Goal: Information Seeking & Learning: Learn about a topic

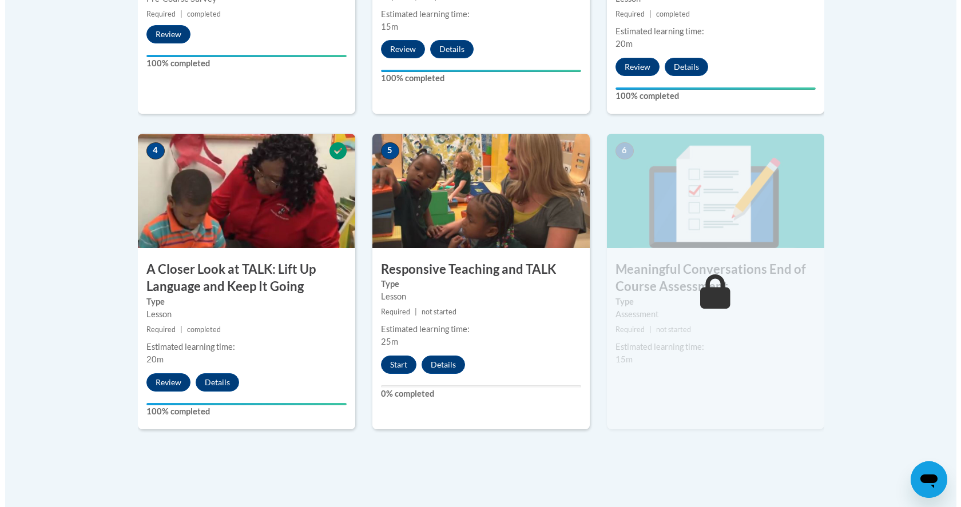
scroll to position [694, 0]
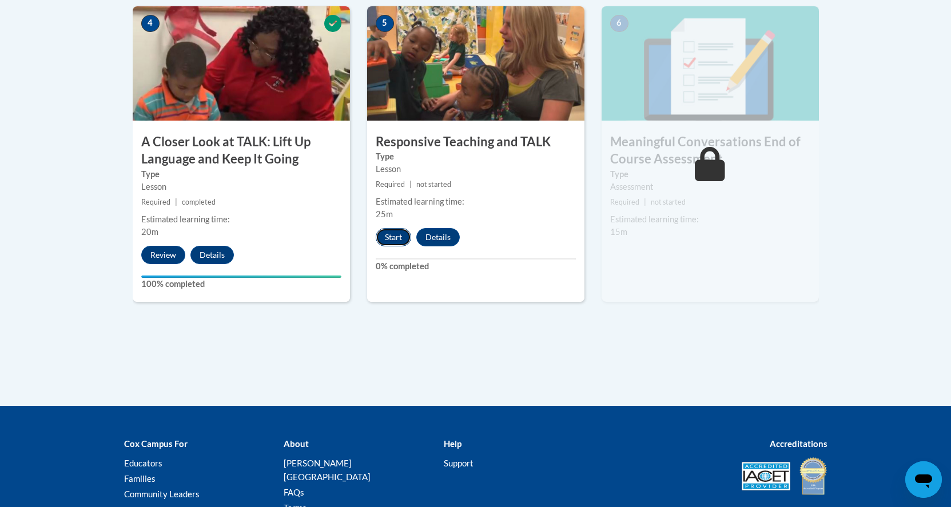
click at [389, 238] on button "Start" at bounding box center [393, 237] width 35 height 18
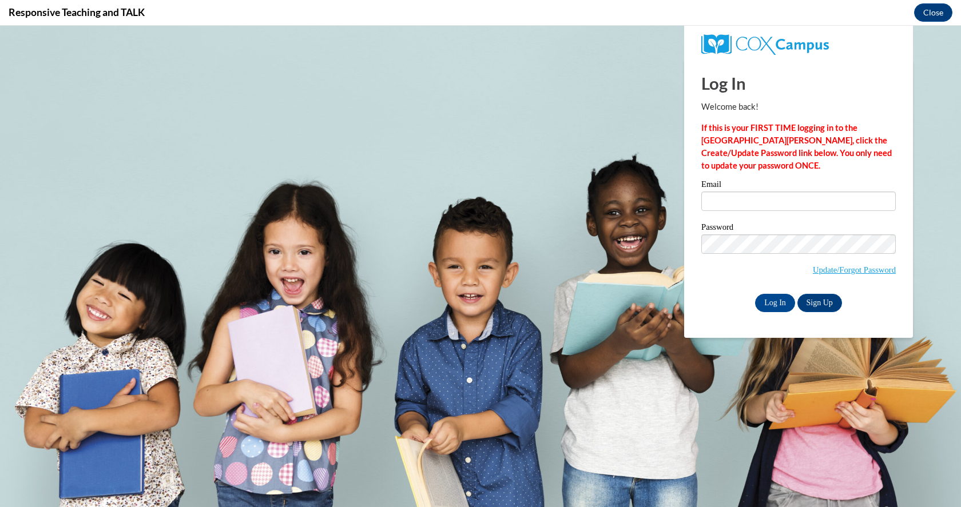
scroll to position [0, 0]
click at [719, 204] on input "Email" at bounding box center [798, 201] width 194 height 19
type input "christinabronco@gmail.com"
click at [769, 301] on input "Log In" at bounding box center [775, 303] width 40 height 18
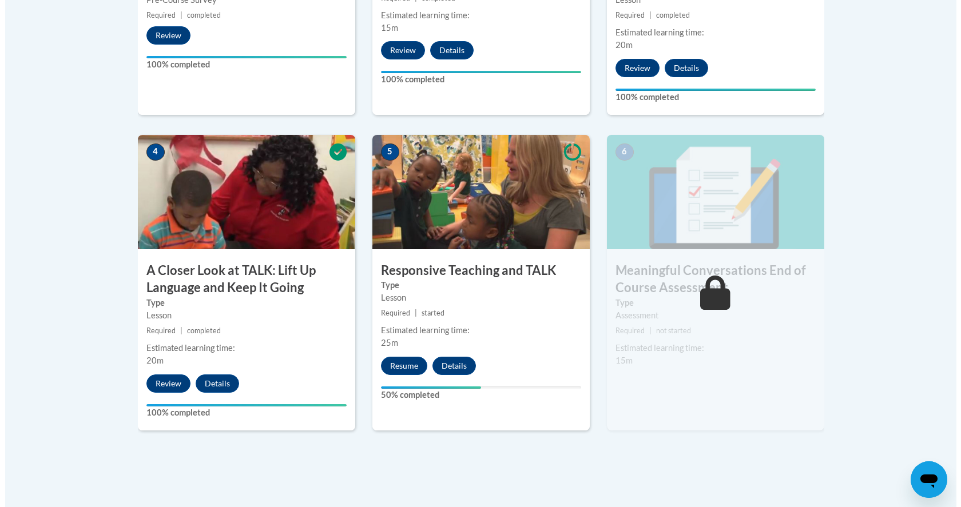
scroll to position [641, 0]
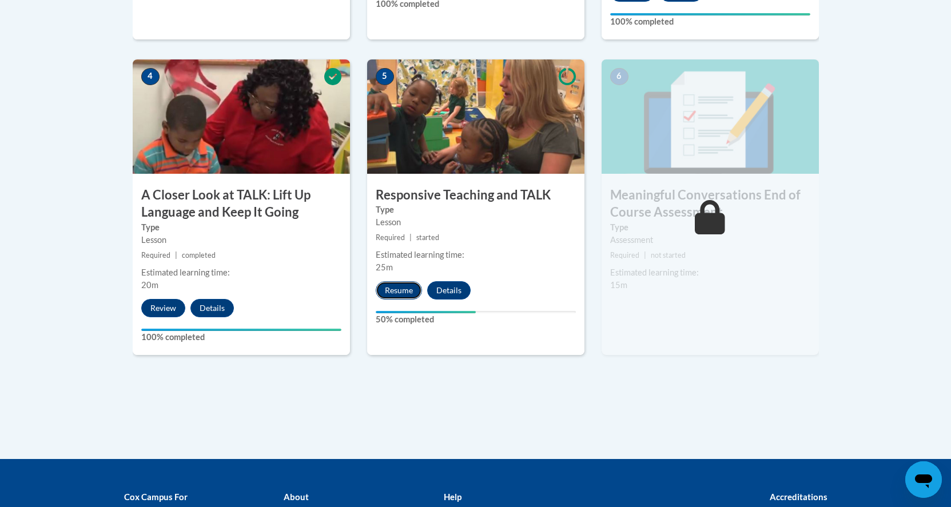
click at [396, 292] on button "Resume" at bounding box center [399, 290] width 46 height 18
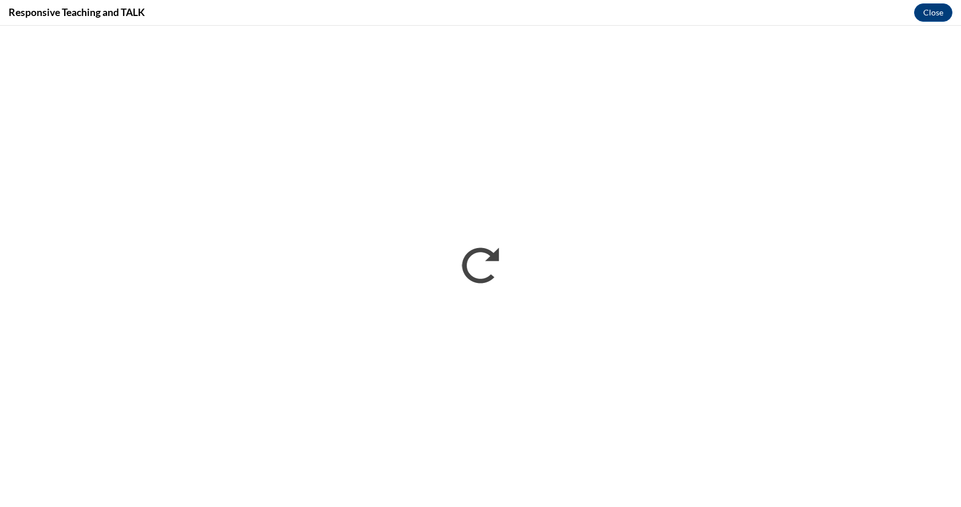
scroll to position [0, 0]
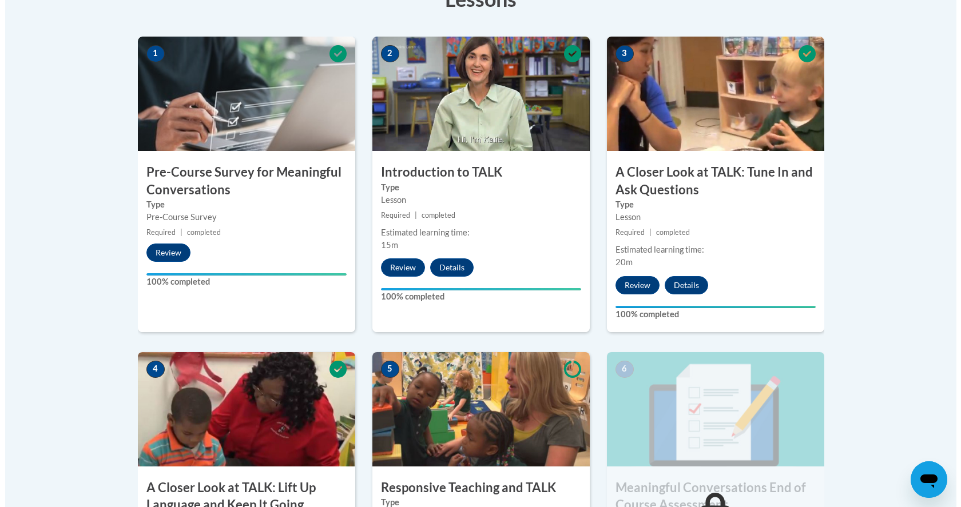
scroll to position [641, 0]
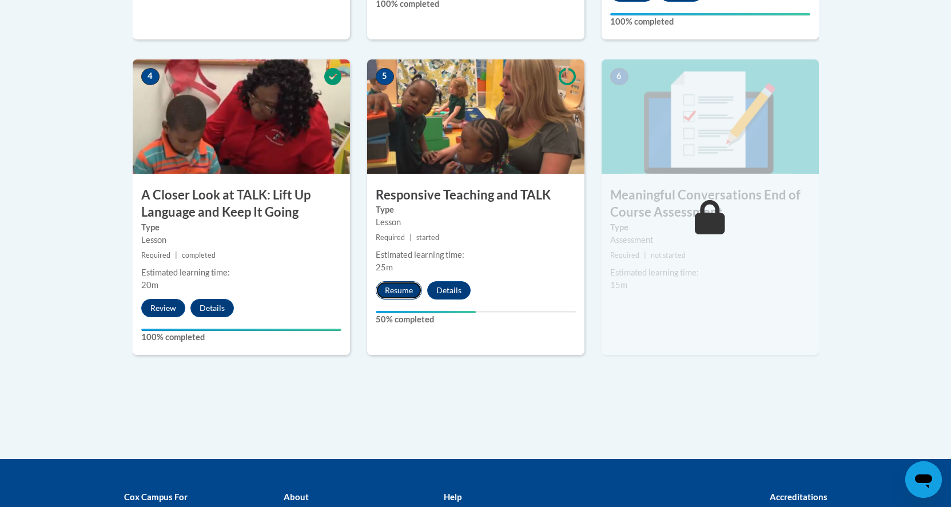
click at [396, 290] on button "Resume" at bounding box center [399, 290] width 46 height 18
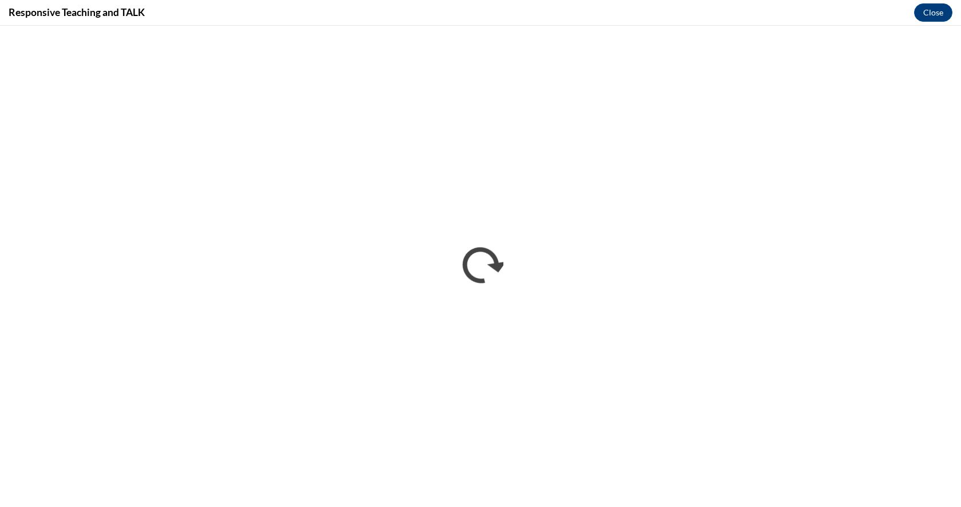
scroll to position [0, 0]
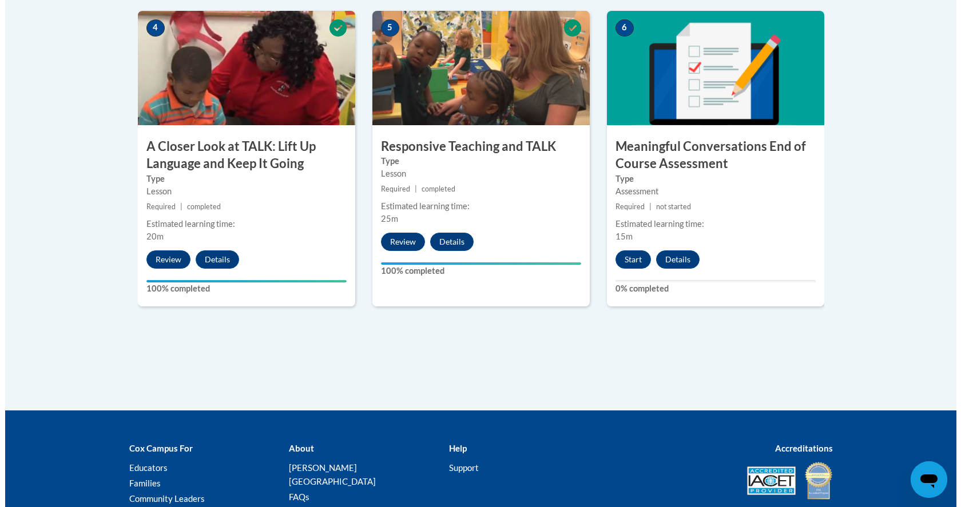
scroll to position [694, 0]
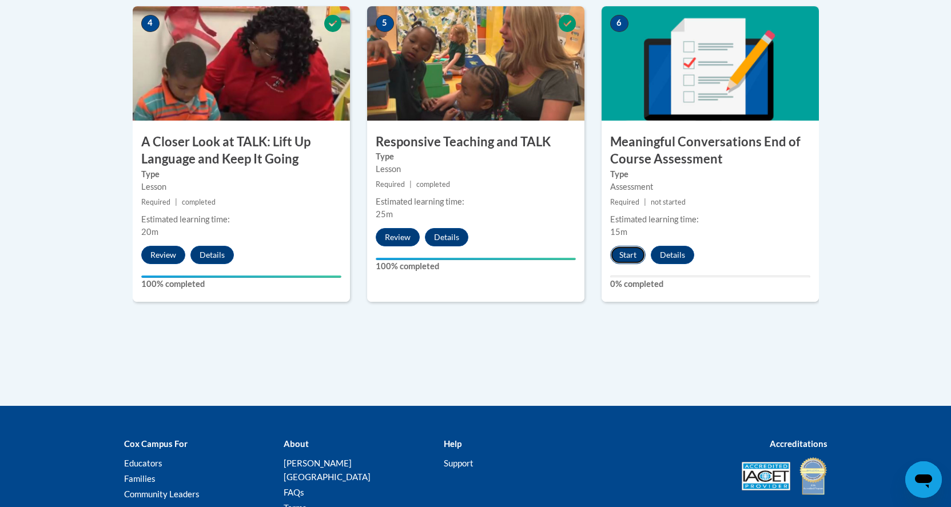
click at [621, 253] on button "Start" at bounding box center [627, 255] width 35 height 18
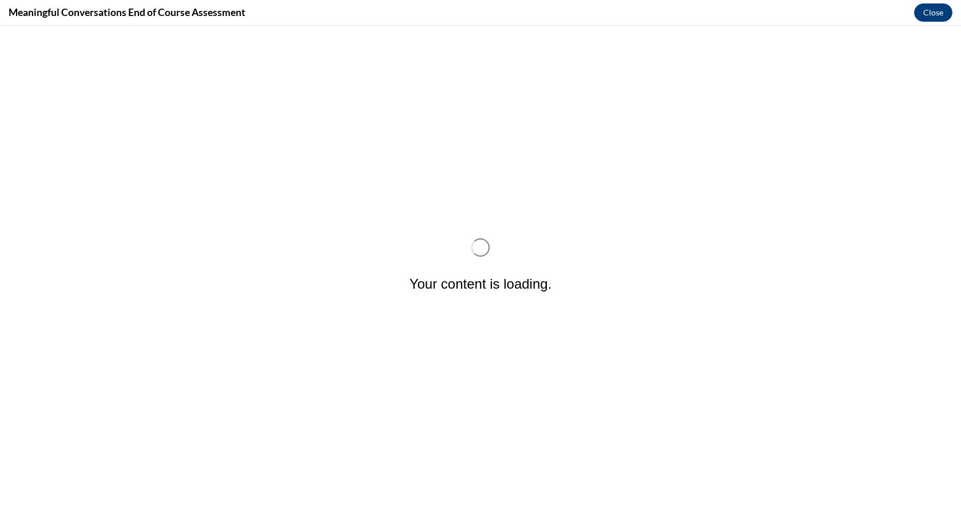
scroll to position [0, 0]
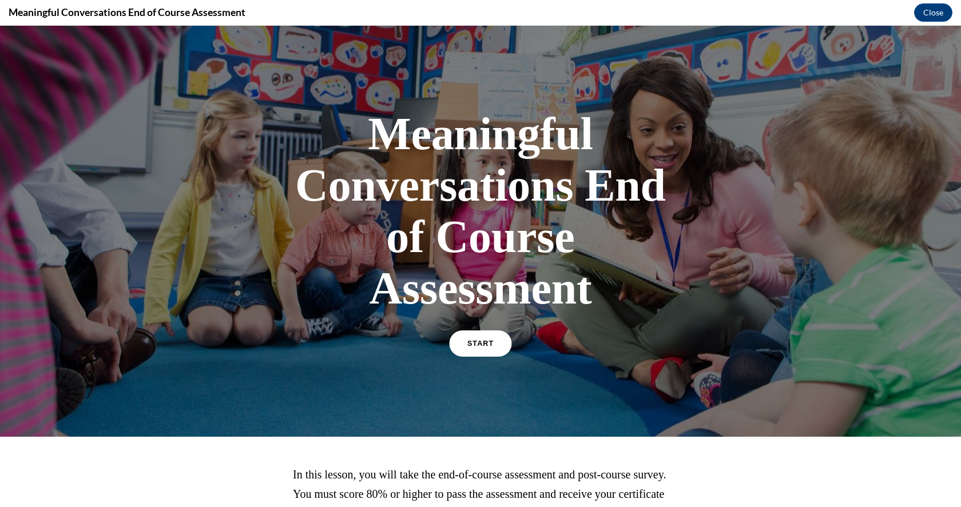
click at [467, 341] on span "START" at bounding box center [480, 344] width 26 height 9
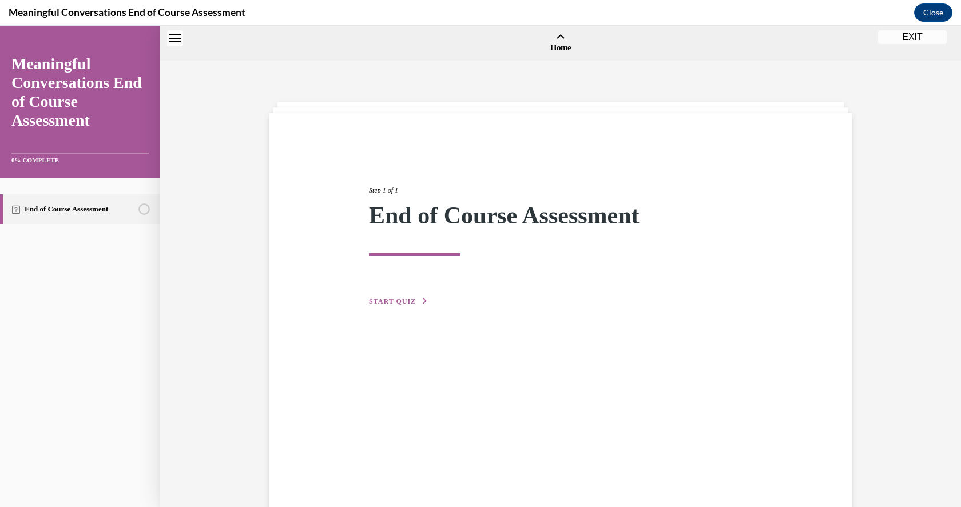
scroll to position [35, 0]
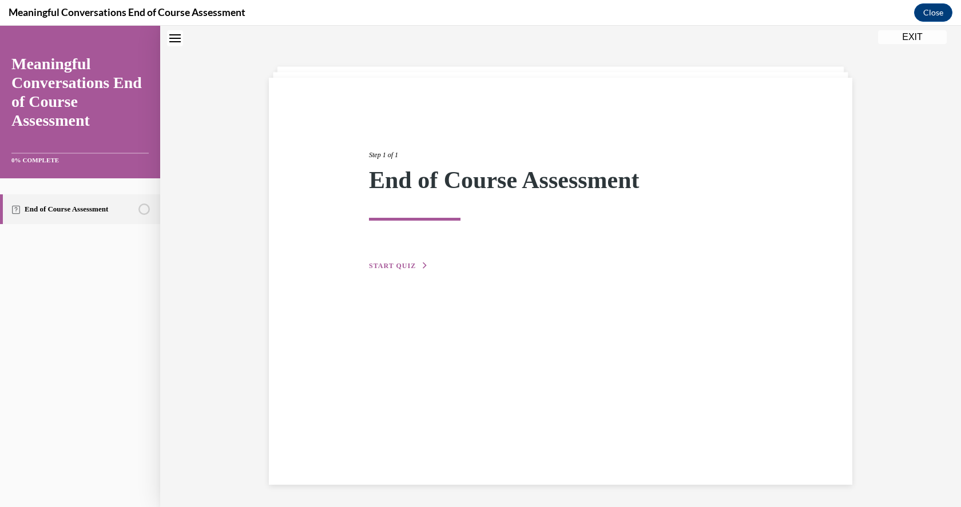
click at [380, 265] on span "START QUIZ" at bounding box center [392, 266] width 47 height 8
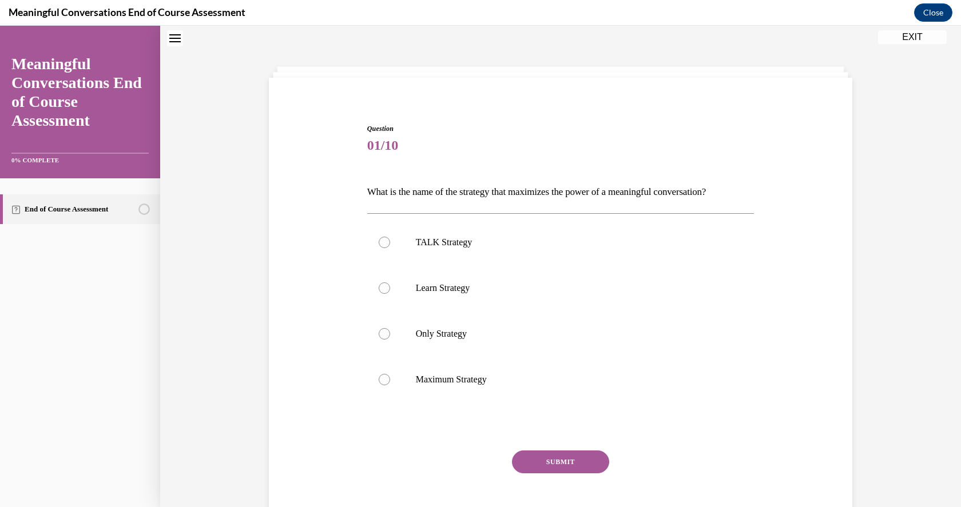
scroll to position [35, 0]
click at [379, 244] on div at bounding box center [384, 242] width 11 height 11
click at [379, 244] on input "TALK Strategy" at bounding box center [384, 242] width 11 height 11
radio input "true"
click at [550, 460] on button "SUBMIT" at bounding box center [560, 462] width 97 height 23
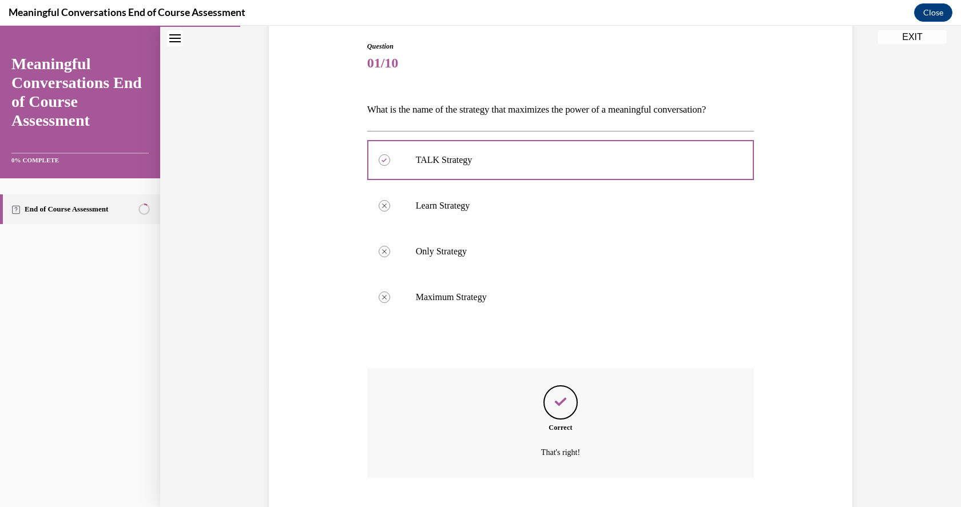
scroll to position [188, 0]
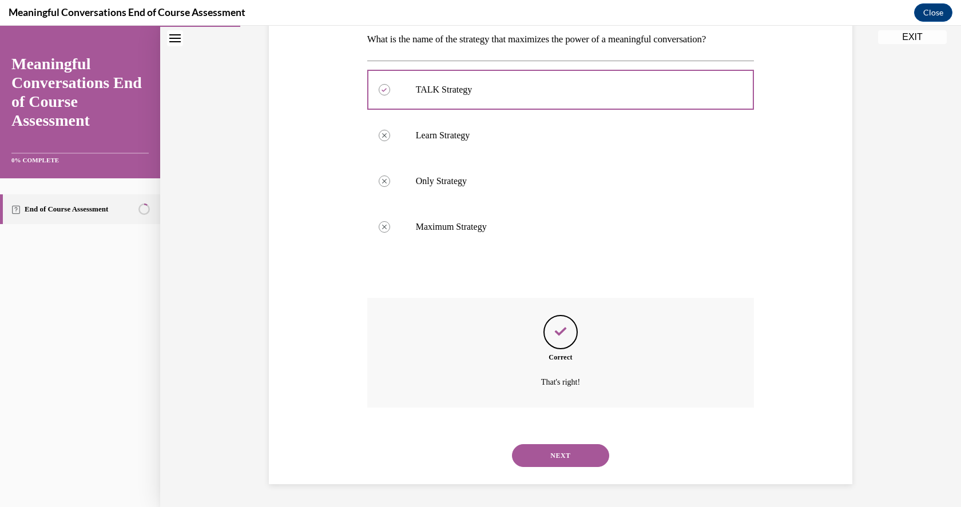
click at [561, 452] on button "NEXT" at bounding box center [560, 455] width 97 height 23
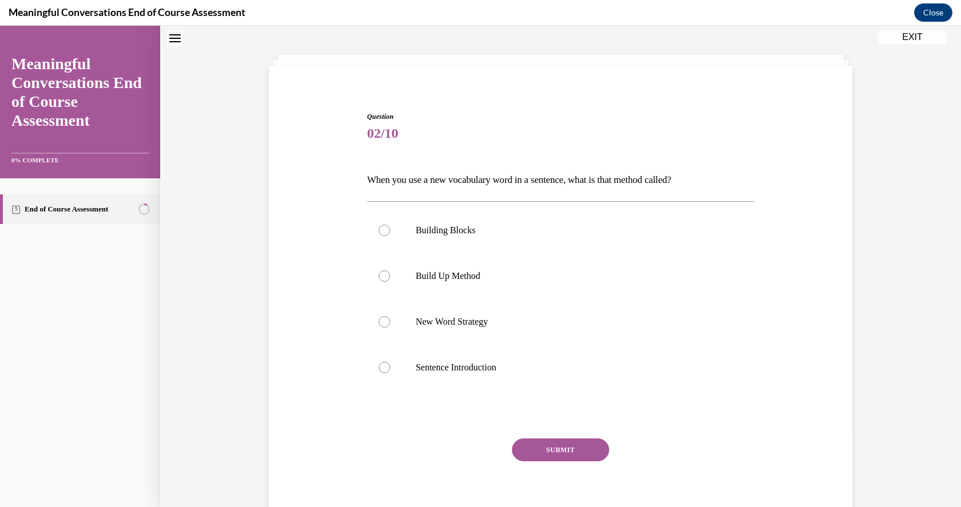
scroll to position [35, 0]
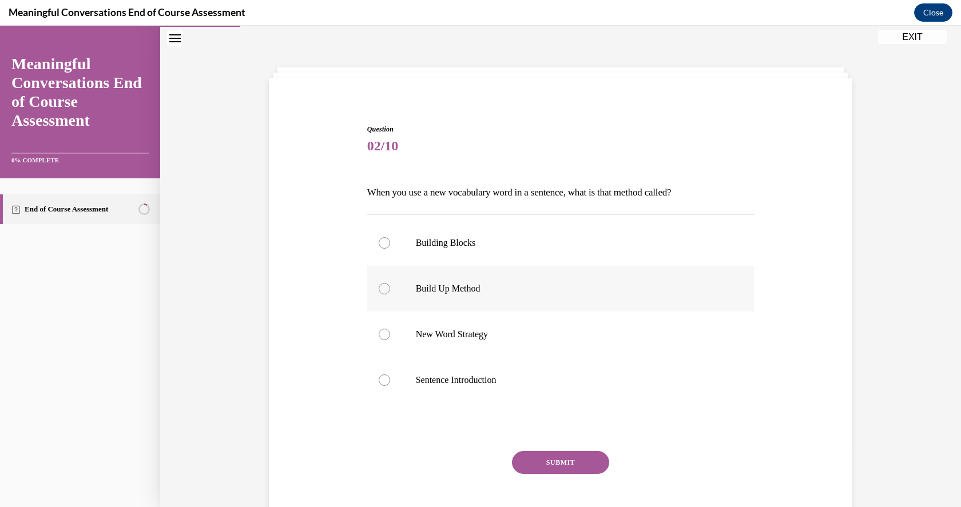
click at [379, 291] on div at bounding box center [384, 288] width 11 height 11
click at [379, 291] on input "Build Up Method" at bounding box center [384, 288] width 11 height 11
radio input "true"
click at [544, 463] on button "SUBMIT" at bounding box center [560, 462] width 97 height 23
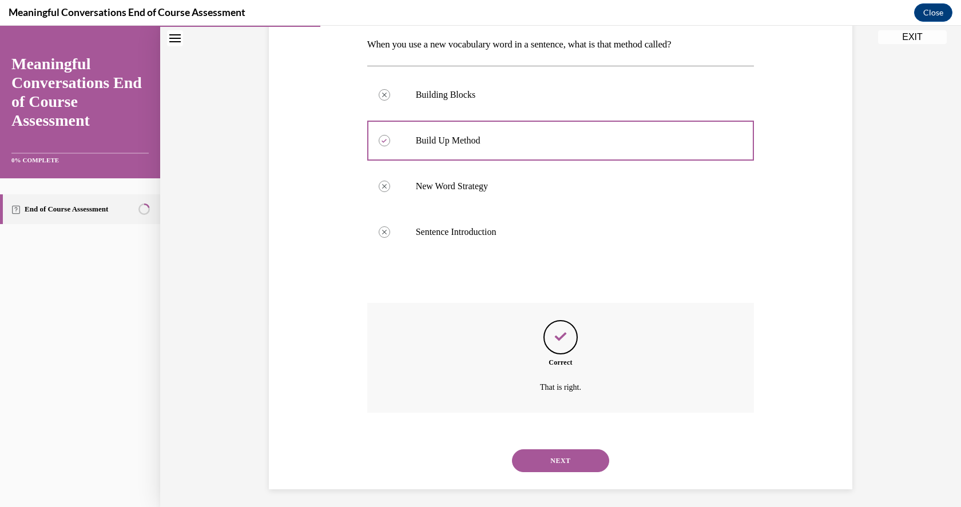
scroll to position [188, 0]
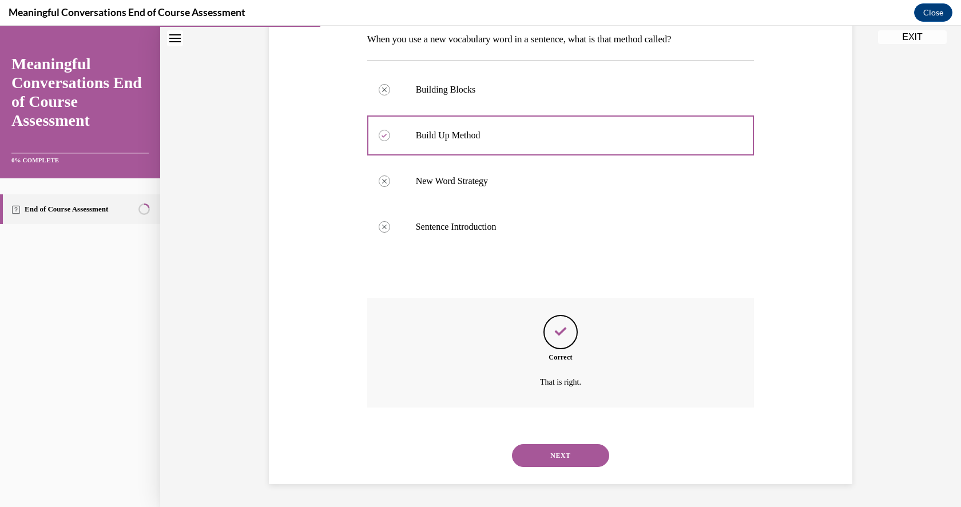
click at [558, 455] on button "NEXT" at bounding box center [560, 455] width 97 height 23
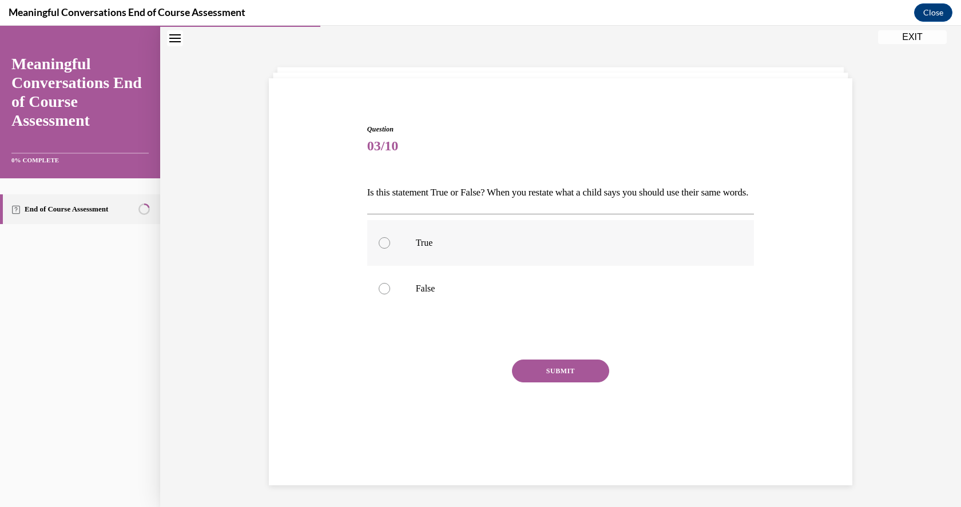
click at [373, 259] on label "True" at bounding box center [560, 243] width 387 height 46
click at [379, 249] on input "True" at bounding box center [384, 242] width 11 height 11
radio input "true"
click at [551, 383] on button "SUBMIT" at bounding box center [560, 371] width 97 height 23
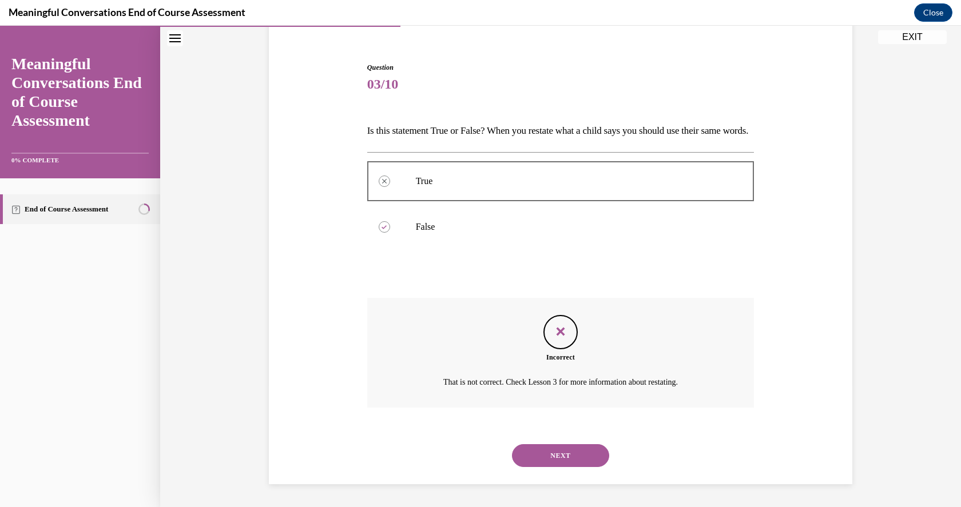
scroll to position [116, 0]
click at [557, 452] on button "NEXT" at bounding box center [560, 455] width 97 height 23
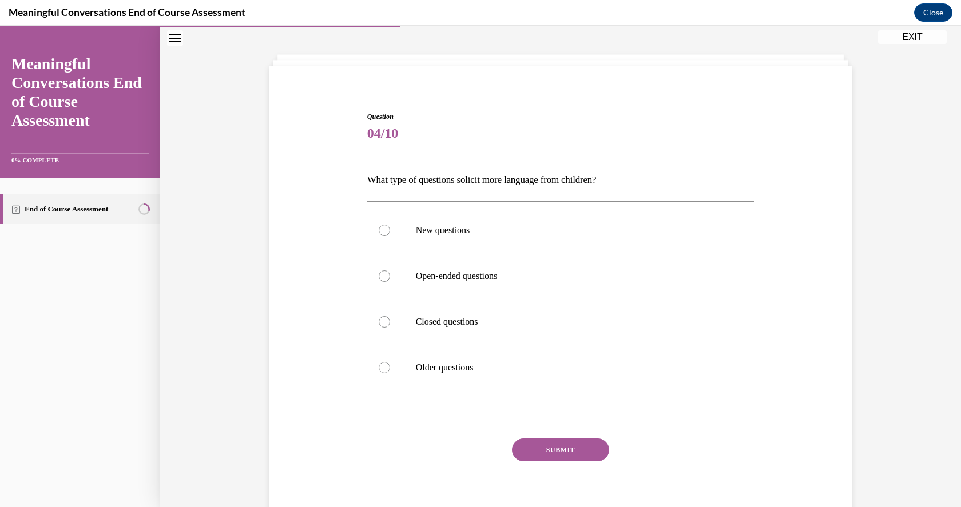
scroll to position [35, 0]
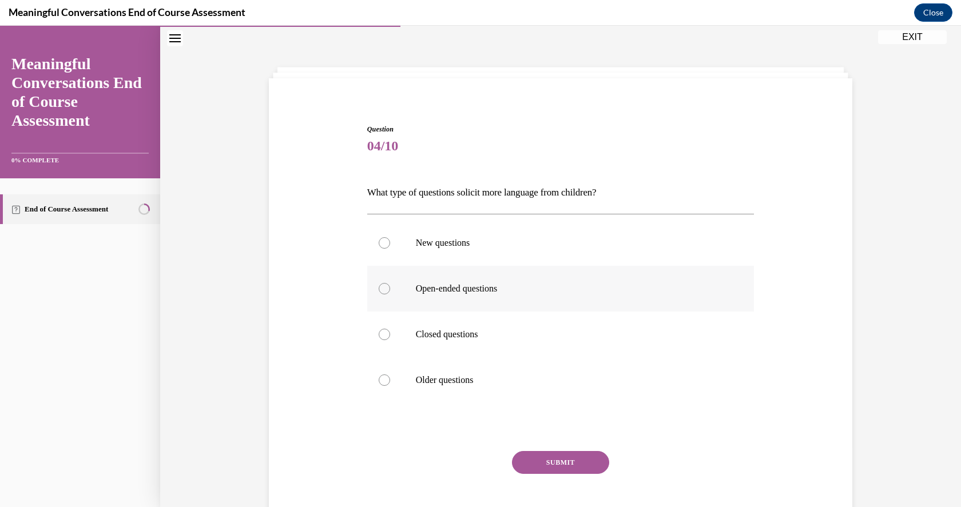
click at [379, 288] on div at bounding box center [384, 288] width 11 height 11
click at [379, 288] on input "Open-ended questions" at bounding box center [384, 288] width 11 height 11
radio input "true"
click at [536, 463] on button "SUBMIT" at bounding box center [560, 462] width 97 height 23
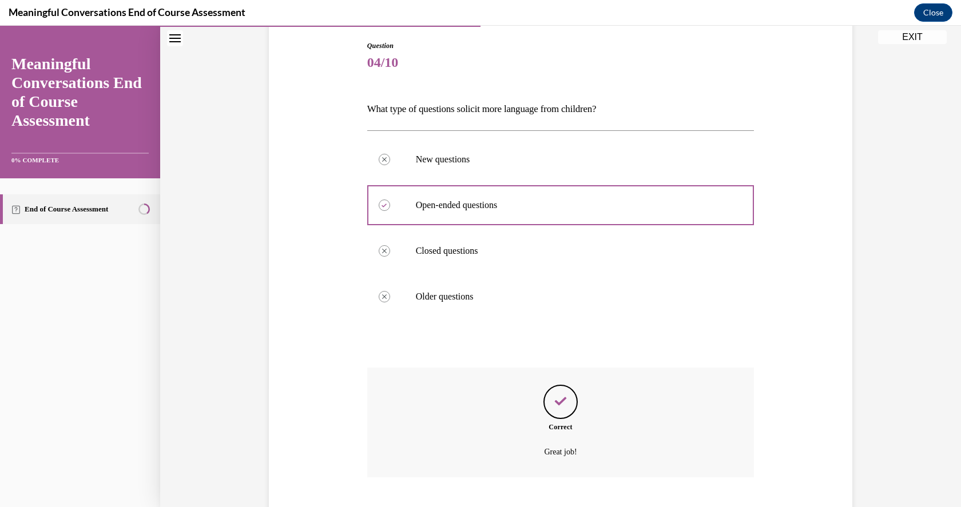
scroll to position [188, 0]
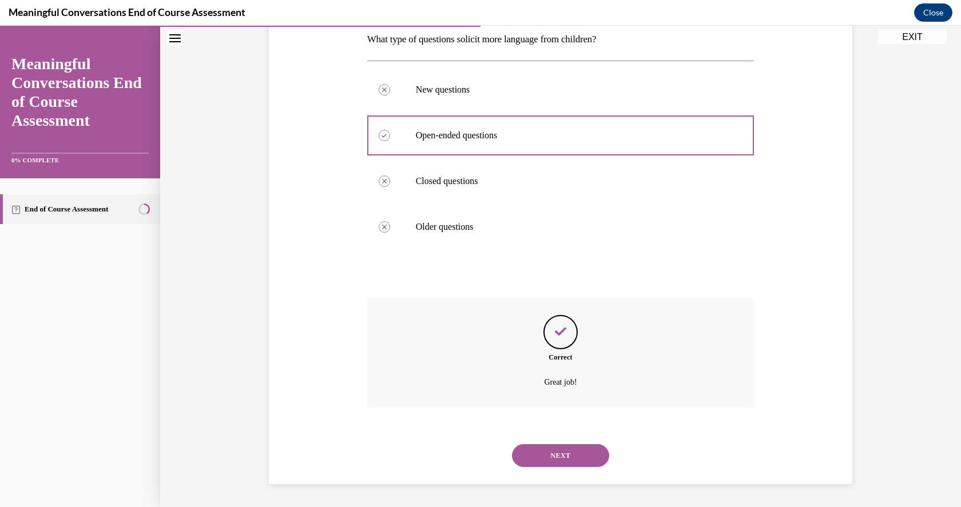
click at [547, 456] on button "NEXT" at bounding box center [560, 455] width 97 height 23
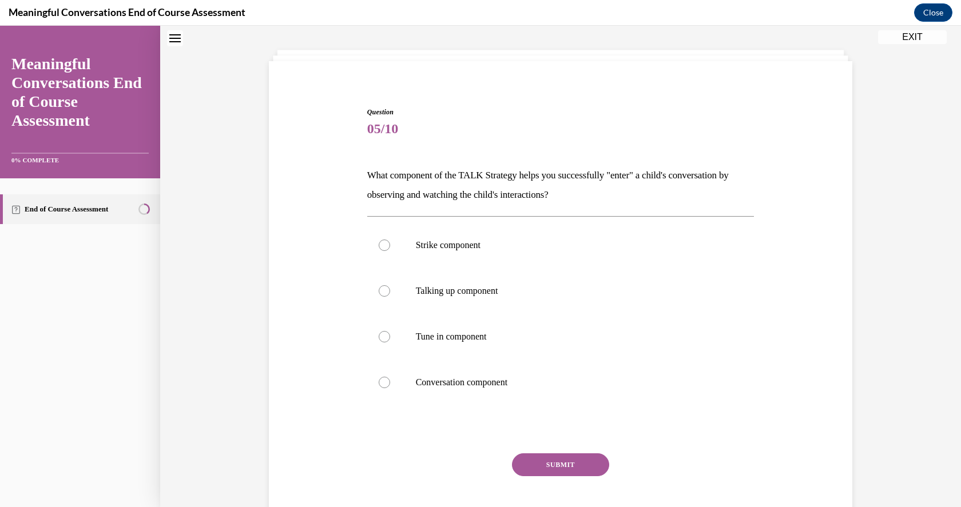
scroll to position [35, 0]
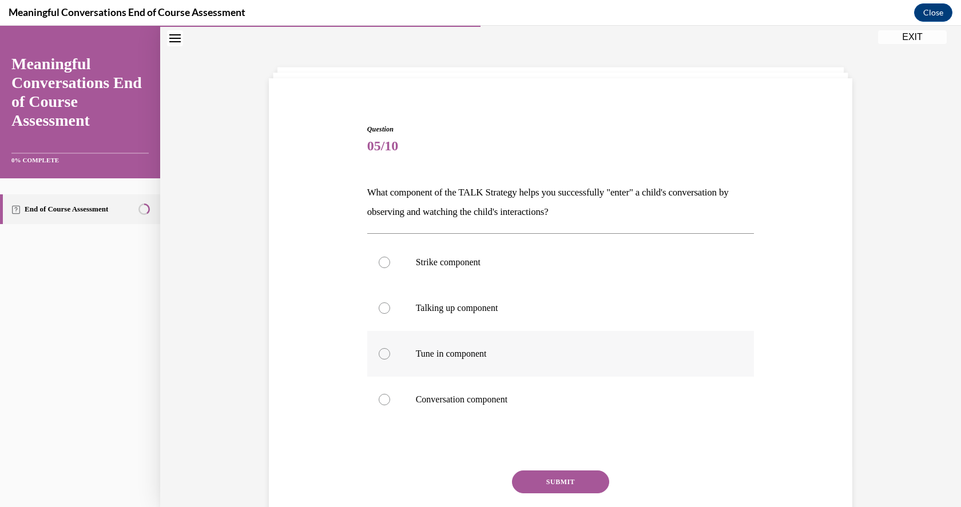
click at [379, 354] on div at bounding box center [384, 353] width 11 height 11
click at [379, 354] on input "Tune in component" at bounding box center [384, 353] width 11 height 11
radio input "true"
click at [536, 484] on button "SUBMIT" at bounding box center [560, 482] width 97 height 23
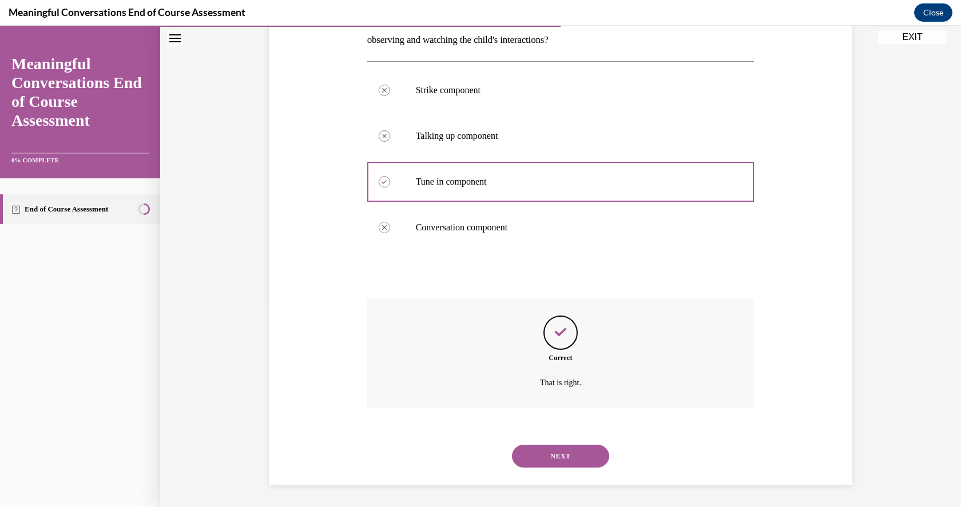
scroll to position [208, 0]
click at [543, 456] on button "NEXT" at bounding box center [560, 455] width 97 height 23
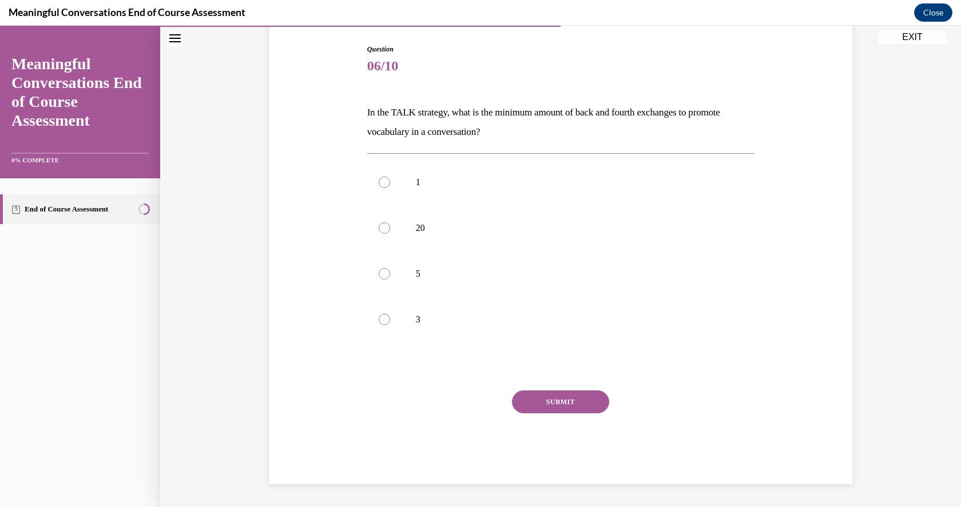
scroll to position [35, 0]
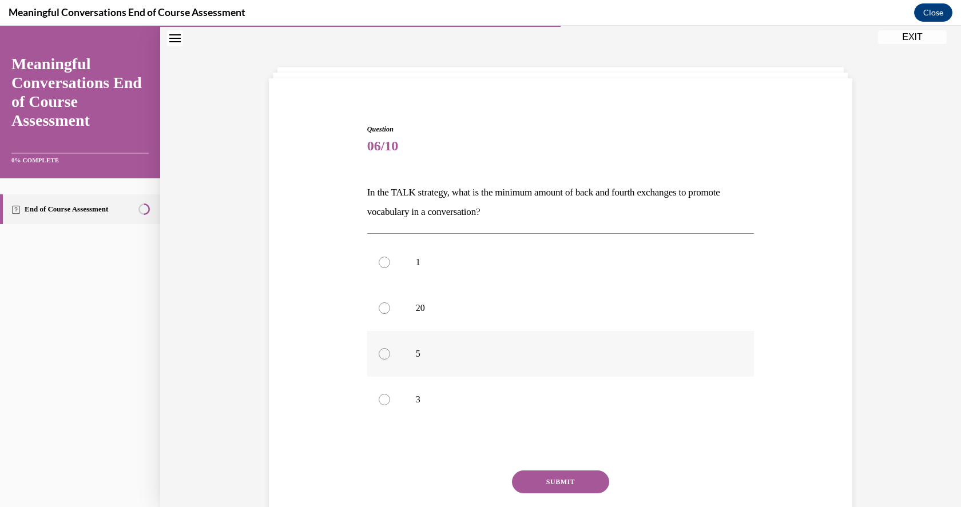
click at [379, 353] on div at bounding box center [384, 353] width 11 height 11
click at [379, 353] on input "5" at bounding box center [384, 353] width 11 height 11
radio input "true"
click at [551, 483] on button "SUBMIT" at bounding box center [560, 482] width 97 height 23
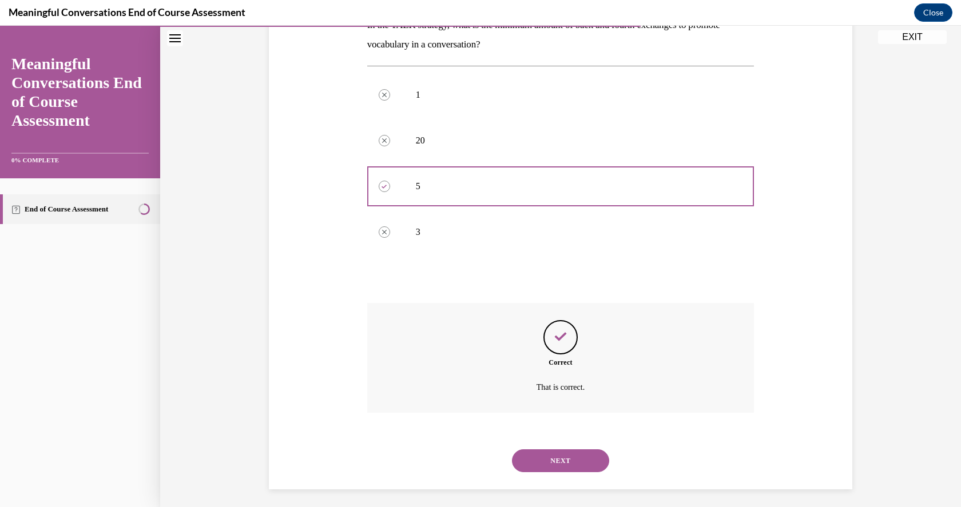
scroll to position [208, 0]
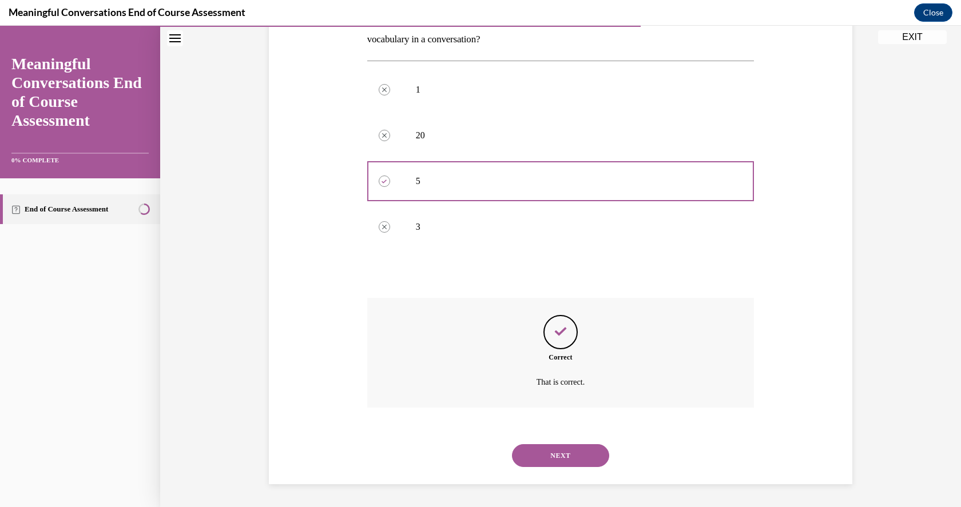
click at [545, 456] on button "NEXT" at bounding box center [560, 455] width 97 height 23
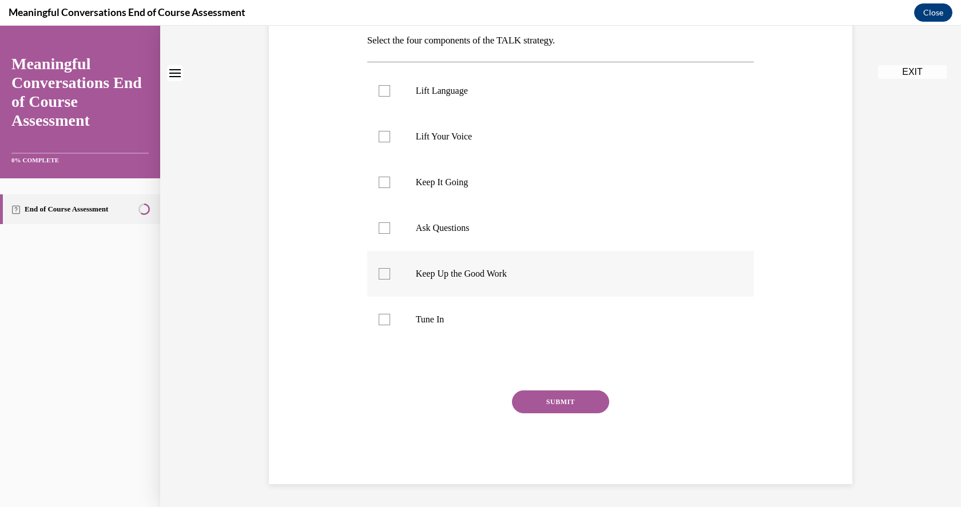
scroll to position [0, 0]
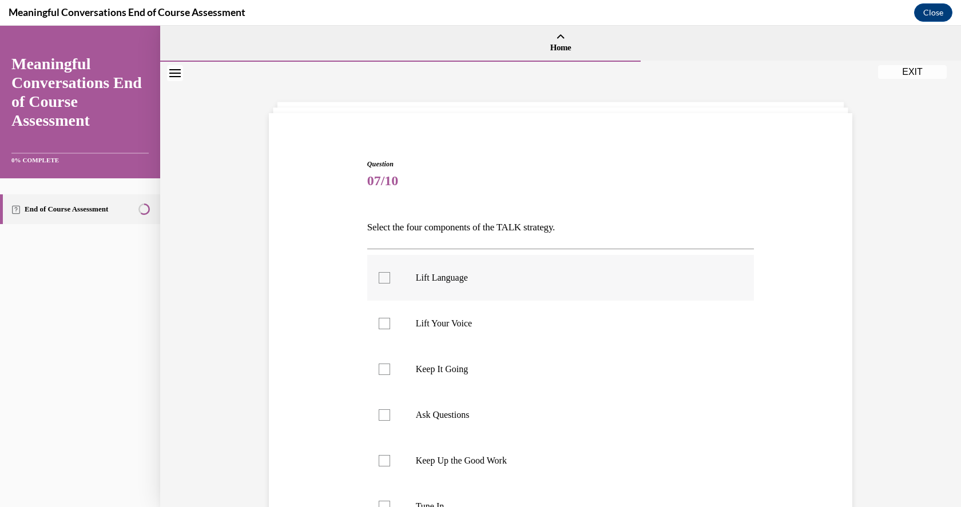
click at [382, 276] on div at bounding box center [384, 277] width 11 height 11
click at [382, 276] on input "Lift Language" at bounding box center [384, 277] width 11 height 11
checkbox input "true"
click at [379, 371] on div at bounding box center [384, 369] width 11 height 11
click at [379, 371] on input "Keep It Going" at bounding box center [384, 369] width 11 height 11
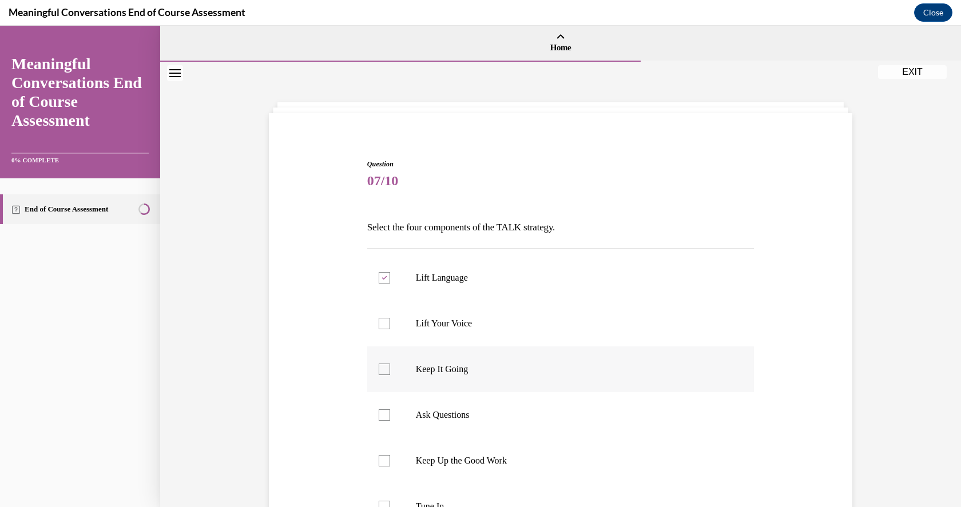
checkbox input "true"
click at [379, 413] on div at bounding box center [384, 415] width 11 height 11
click at [379, 413] on input "Ask Questions" at bounding box center [384, 415] width 11 height 11
checkbox input "true"
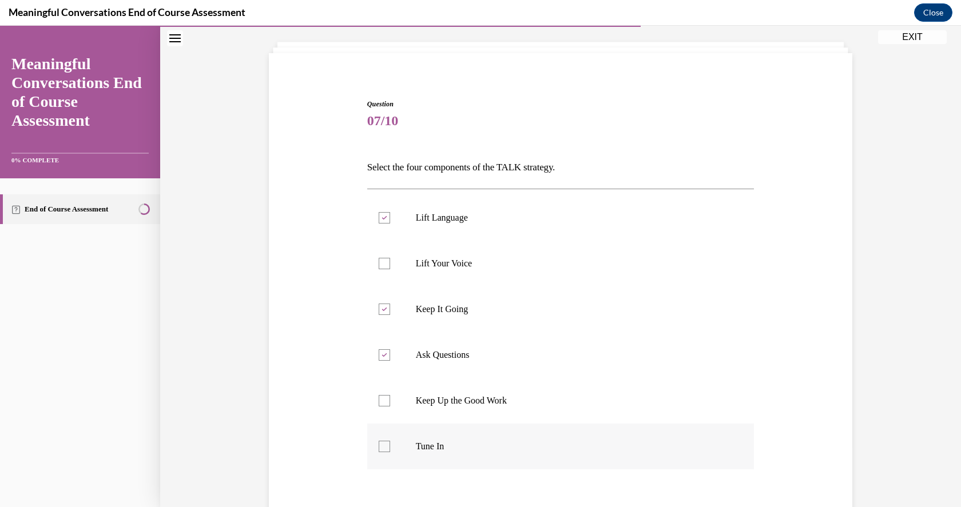
scroll to position [187, 0]
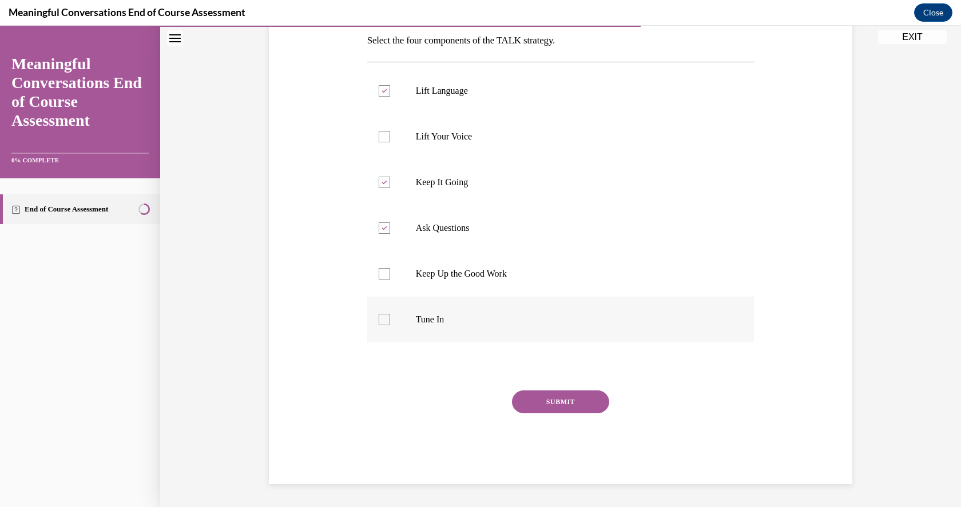
click at [379, 320] on div at bounding box center [384, 319] width 11 height 11
click at [379, 320] on input "Tune In" at bounding box center [384, 319] width 11 height 11
checkbox input "true"
click at [551, 404] on button "SUBMIT" at bounding box center [560, 402] width 97 height 23
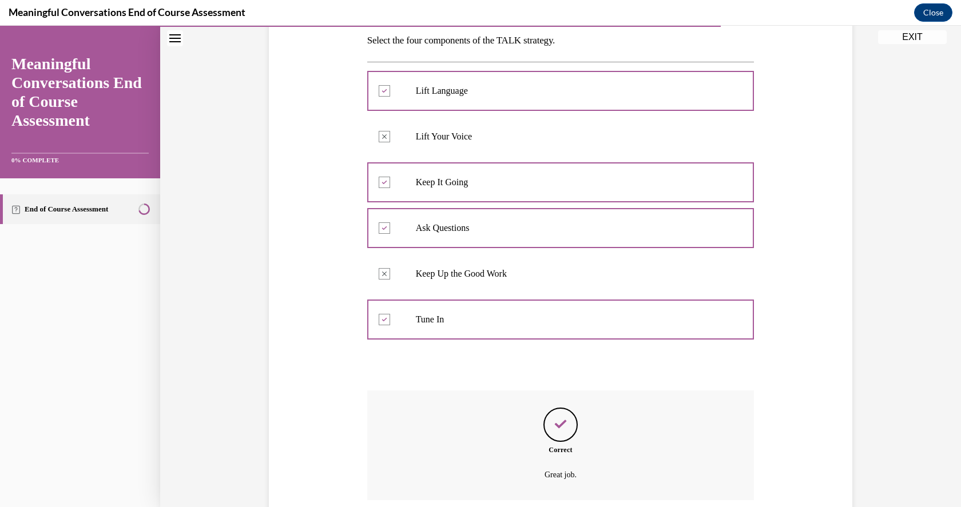
scroll to position [280, 0]
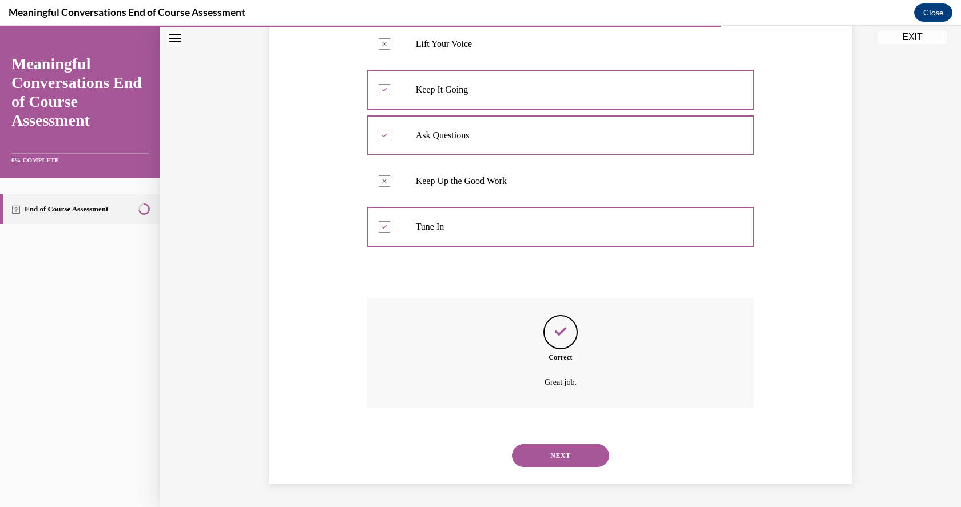
click at [554, 448] on button "NEXT" at bounding box center [560, 455] width 97 height 23
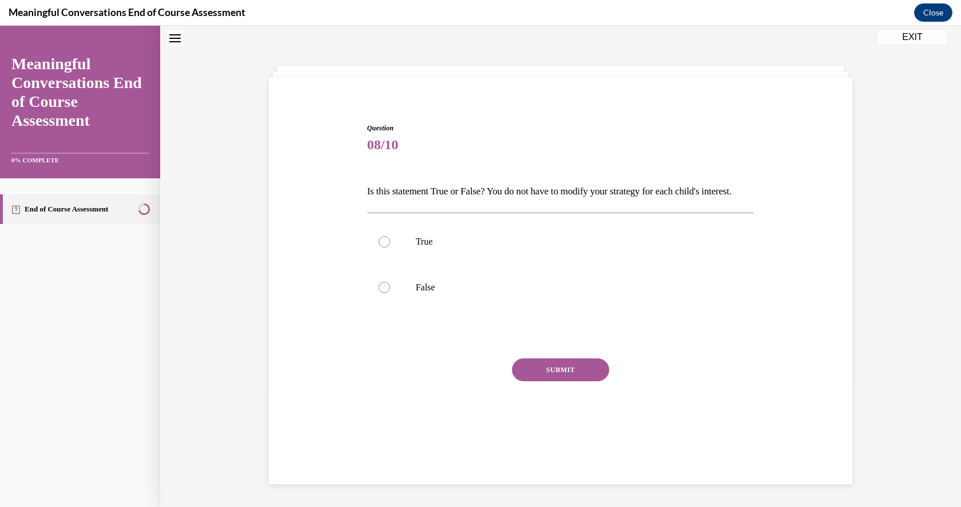
scroll to position [35, 0]
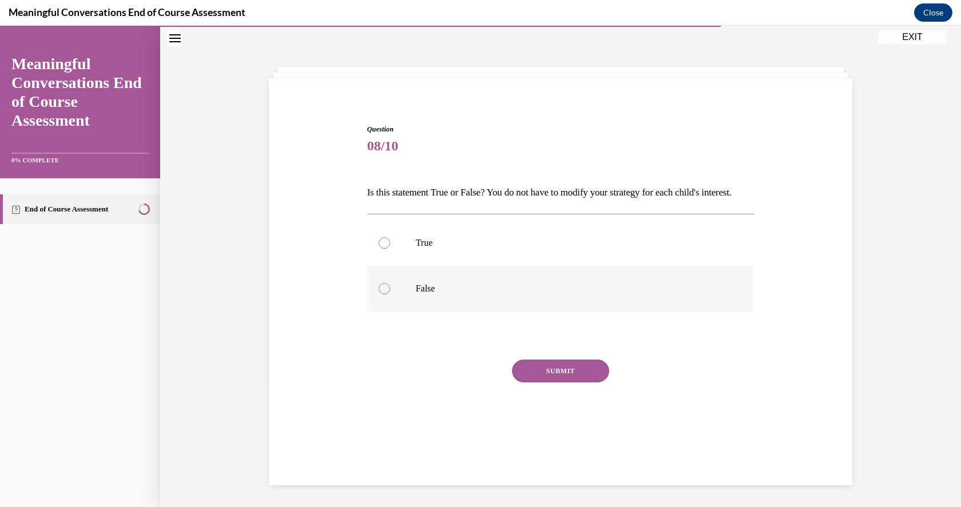
click at [379, 295] on div at bounding box center [384, 288] width 11 height 11
click at [379, 295] on input "False" at bounding box center [384, 288] width 11 height 11
radio input "true"
click at [532, 383] on button "SUBMIT" at bounding box center [560, 371] width 97 height 23
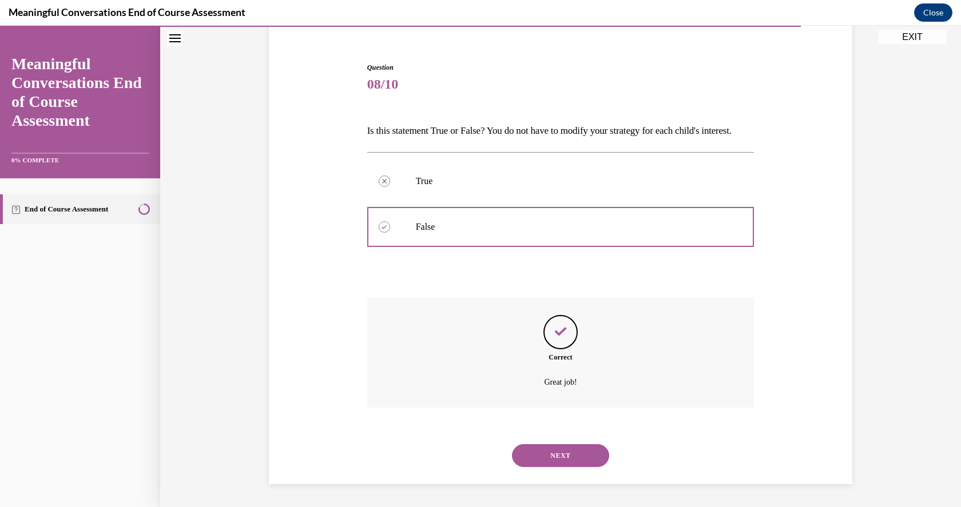
scroll to position [116, 0]
click at [538, 455] on button "NEXT" at bounding box center [560, 455] width 97 height 23
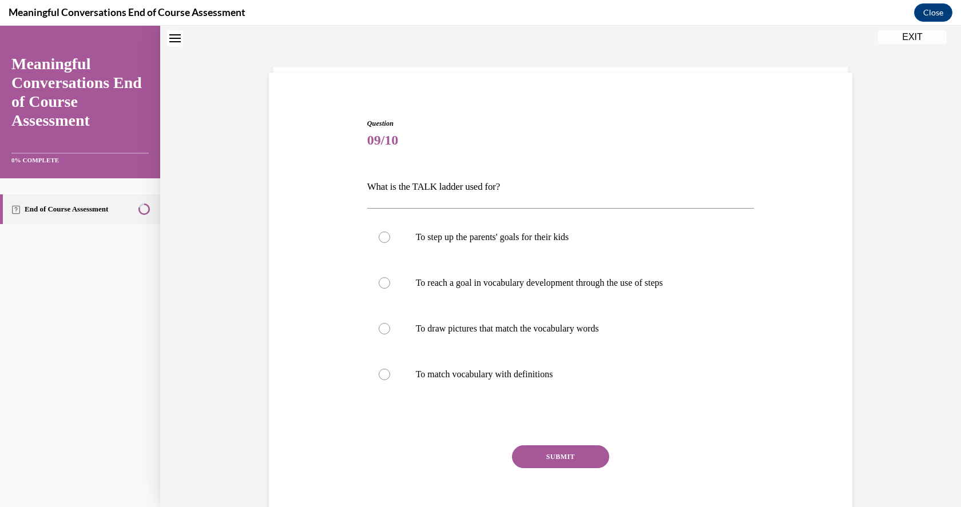
scroll to position [35, 0]
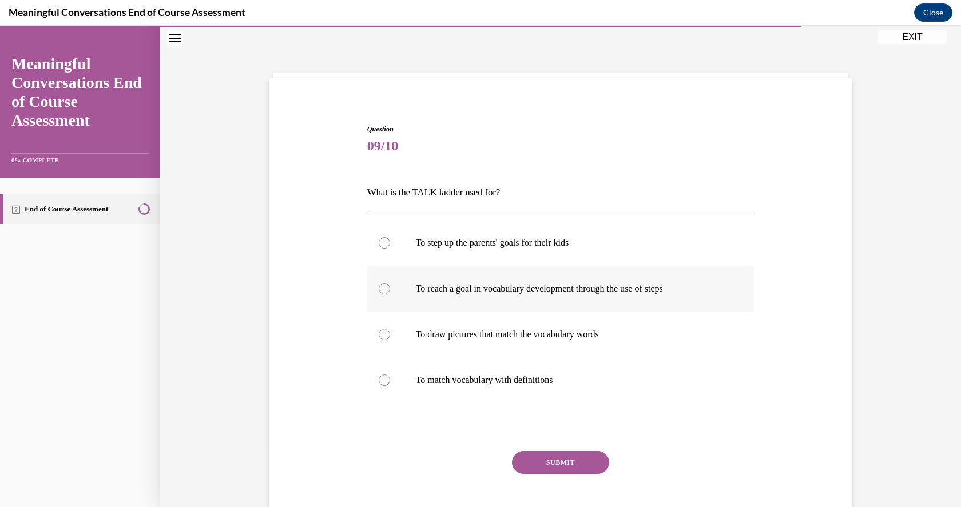
click at [379, 288] on div at bounding box center [384, 288] width 11 height 11
click at [379, 288] on input "To reach a goal in vocabulary development through the use of steps" at bounding box center [384, 288] width 11 height 11
radio input "true"
click at [551, 460] on button "SUBMIT" at bounding box center [560, 462] width 97 height 23
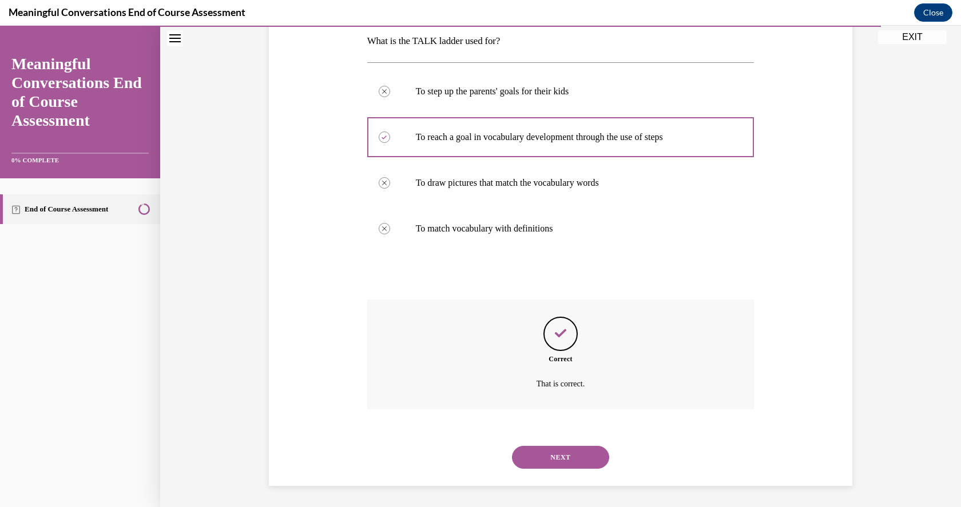
scroll to position [188, 0]
click at [531, 450] on button "NEXT" at bounding box center [560, 455] width 97 height 23
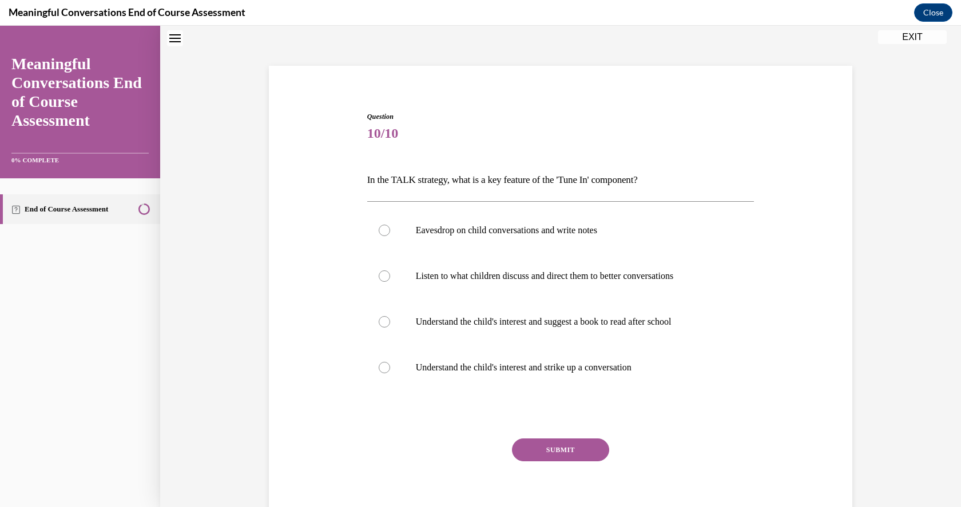
scroll to position [35, 0]
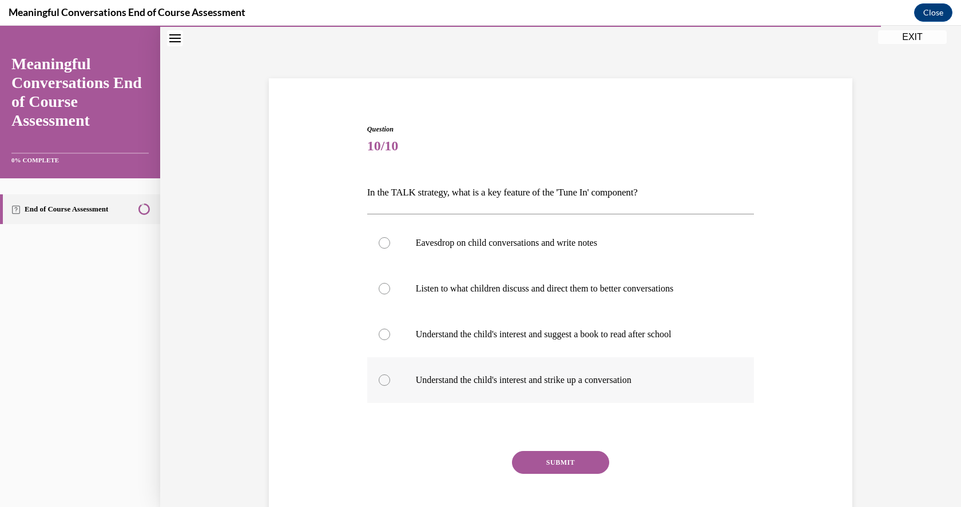
click at [379, 380] on div at bounding box center [384, 380] width 11 height 11
click at [379, 380] on input "Understand the child's interest and strike up a conversation" at bounding box center [384, 380] width 11 height 11
radio input "true"
click at [560, 462] on button "SUBMIT" at bounding box center [560, 462] width 97 height 23
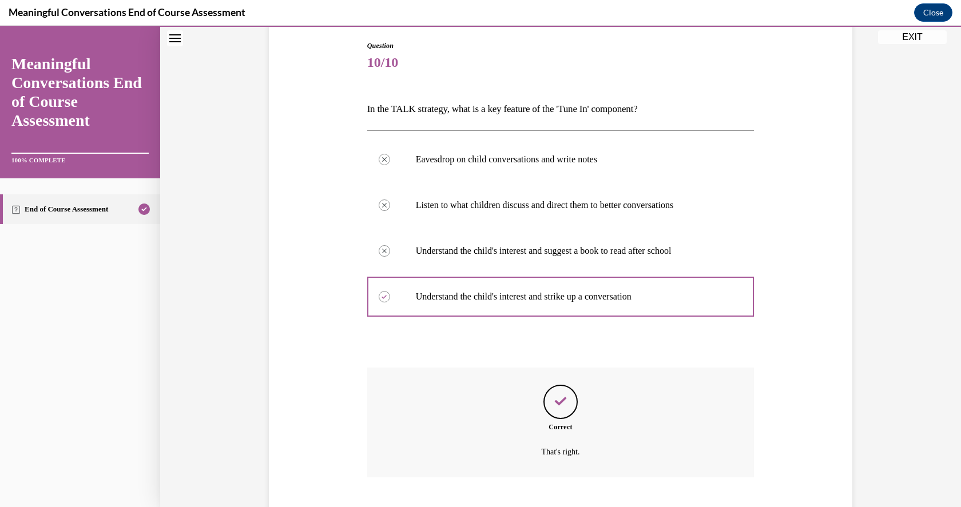
scroll to position [188, 0]
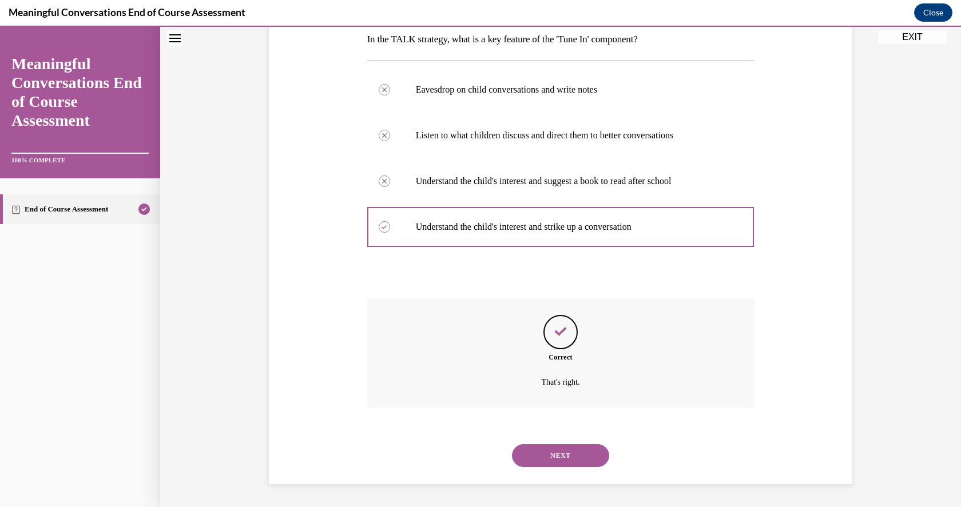
click at [560, 458] on button "NEXT" at bounding box center [560, 455] width 97 height 23
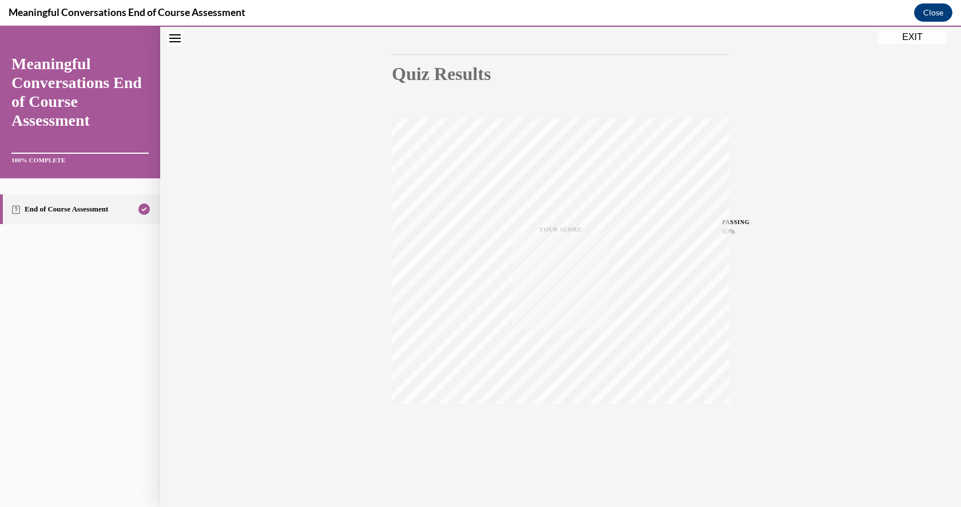
scroll to position [105, 0]
click at [912, 37] on button "EXIT" at bounding box center [912, 37] width 69 height 14
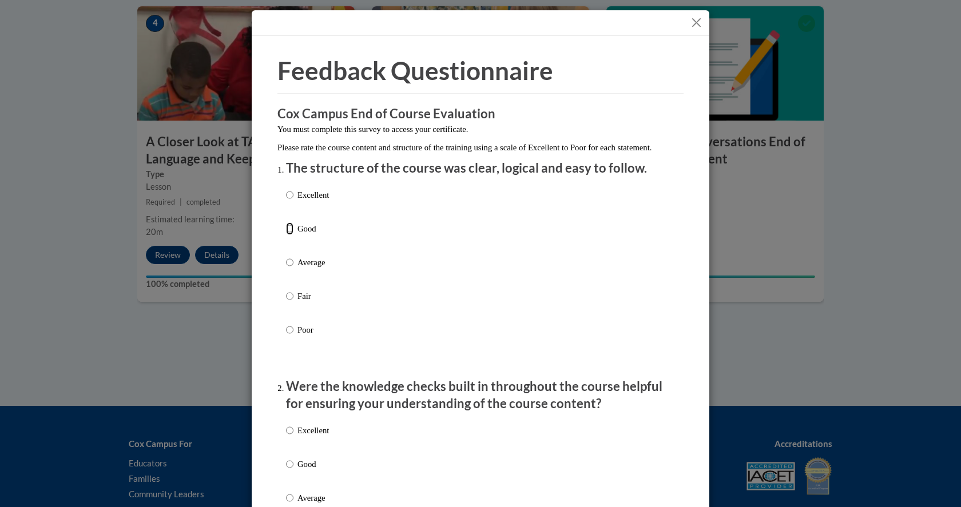
click at [286, 235] on input "Good" at bounding box center [289, 228] width 7 height 13
radio input "true"
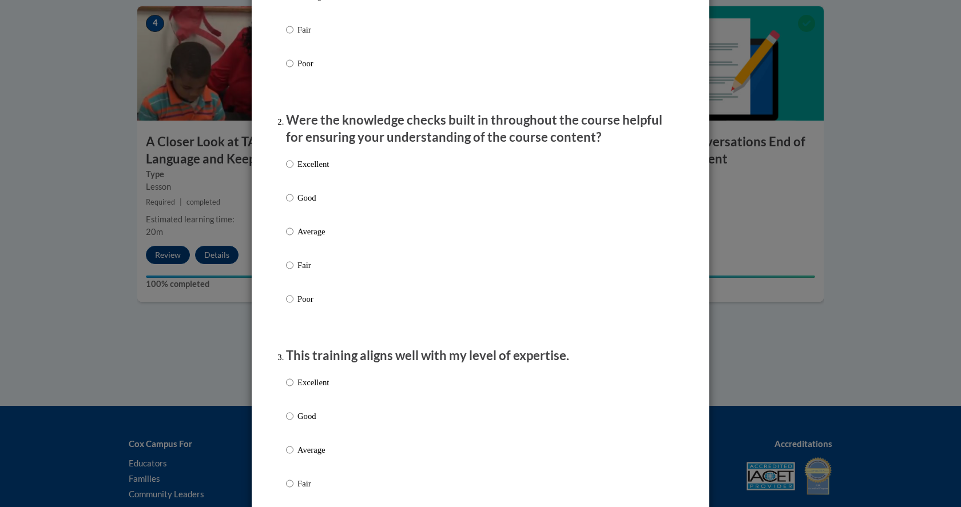
scroll to position [267, 0]
click at [286, 204] on input "Good" at bounding box center [289, 197] width 7 height 13
radio input "true"
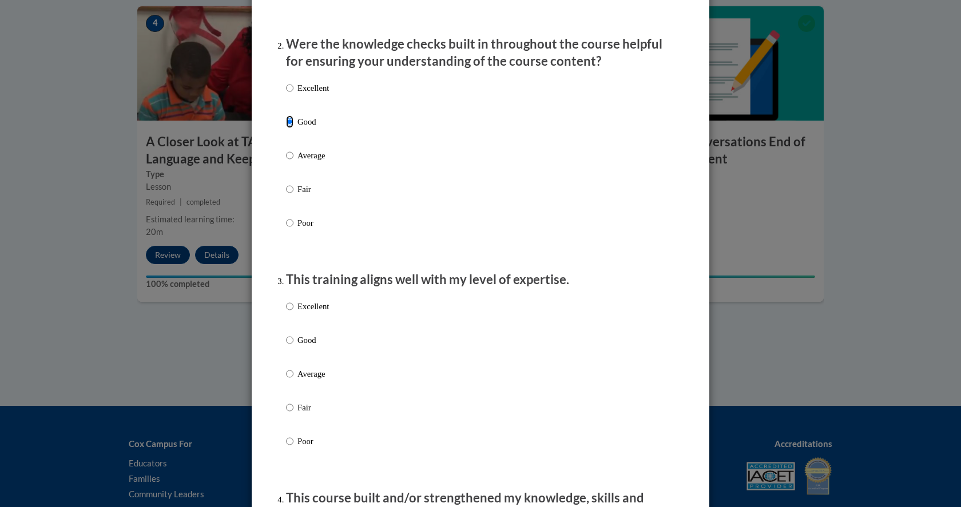
scroll to position [427, 0]
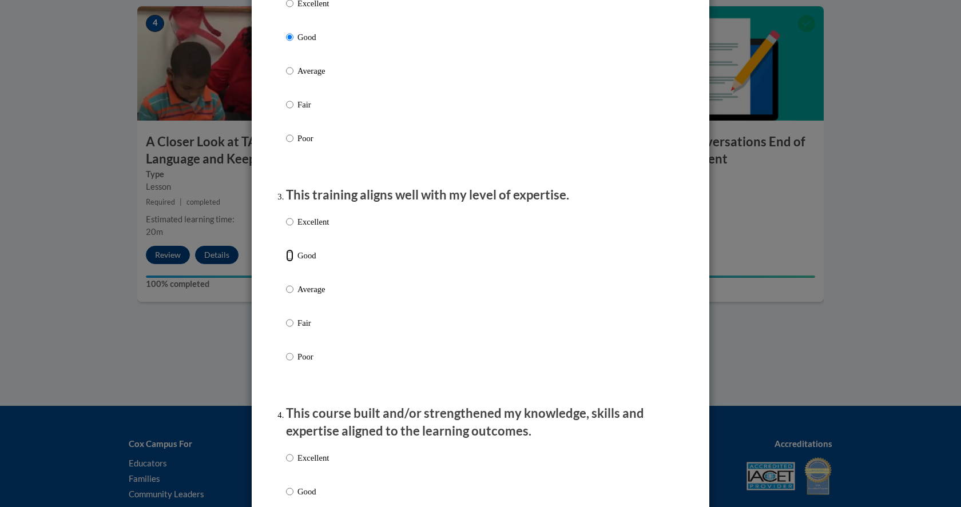
click at [286, 262] on input "Good" at bounding box center [289, 255] width 7 height 13
radio input "true"
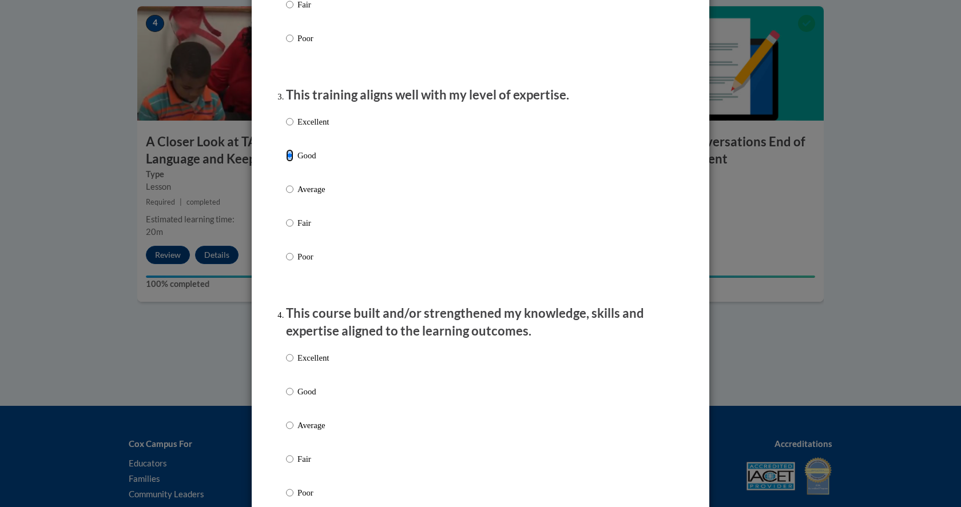
scroll to position [641, 0]
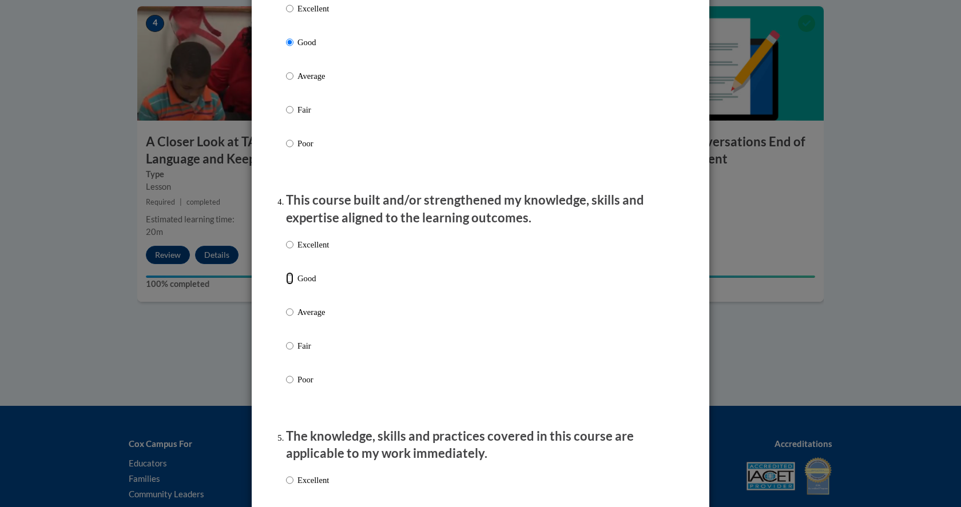
click at [286, 285] on input "Good" at bounding box center [289, 278] width 7 height 13
radio input "true"
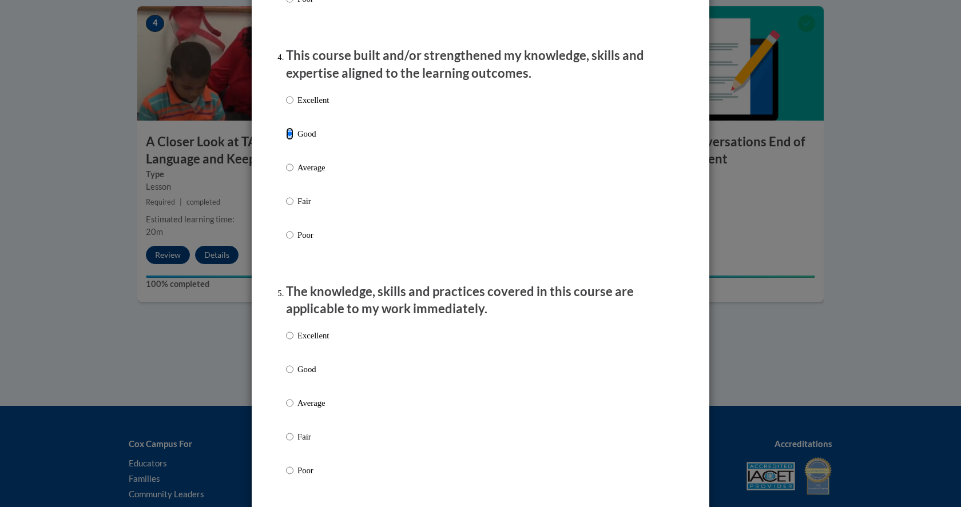
scroll to position [854, 0]
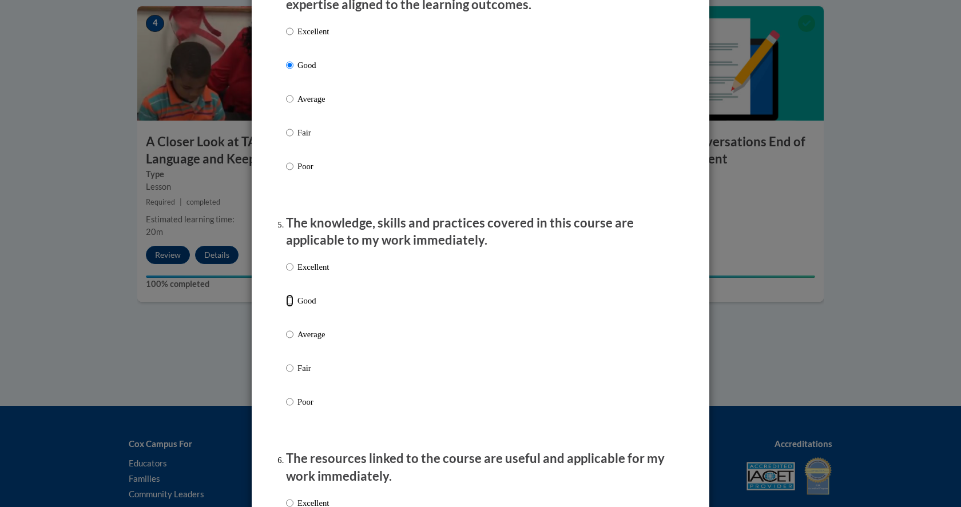
click at [286, 307] on input "Good" at bounding box center [289, 301] width 7 height 13
radio input "true"
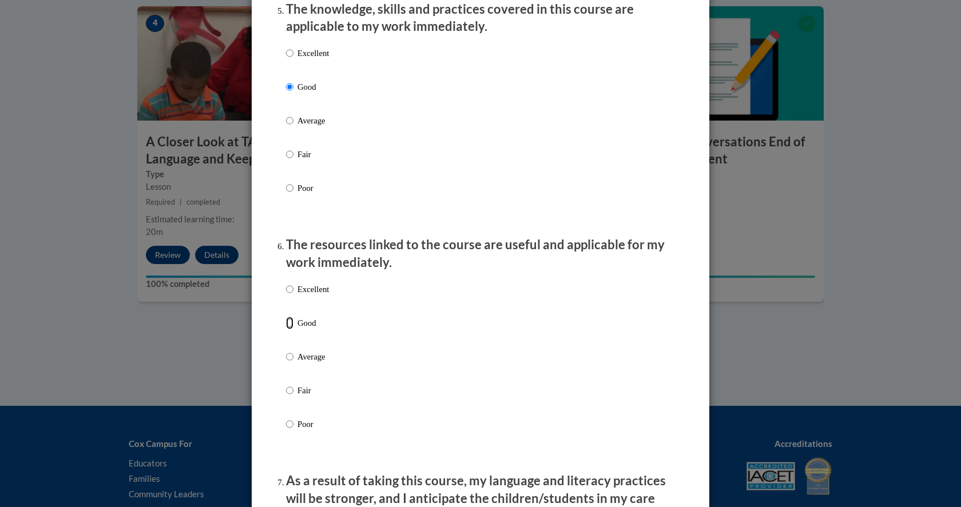
click at [286, 329] on input "Good" at bounding box center [289, 323] width 7 height 13
radio input "true"
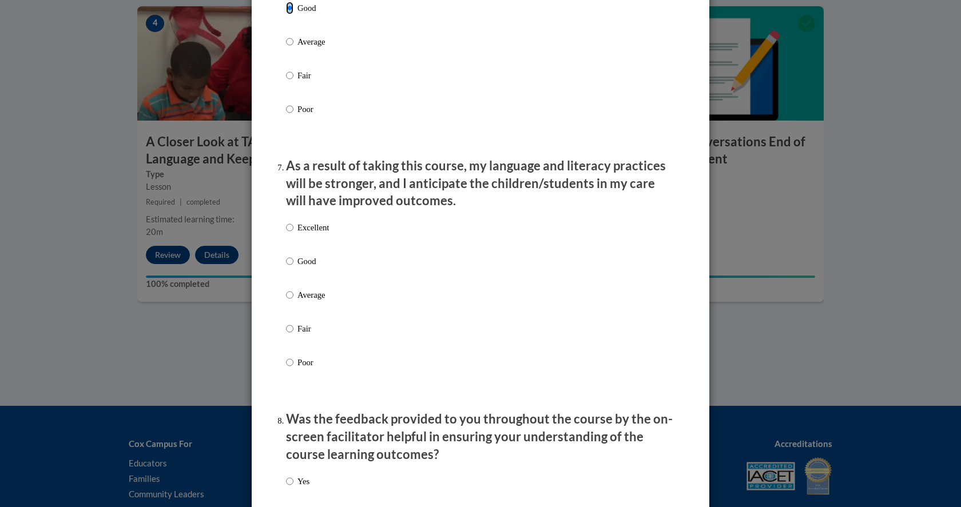
scroll to position [1388, 0]
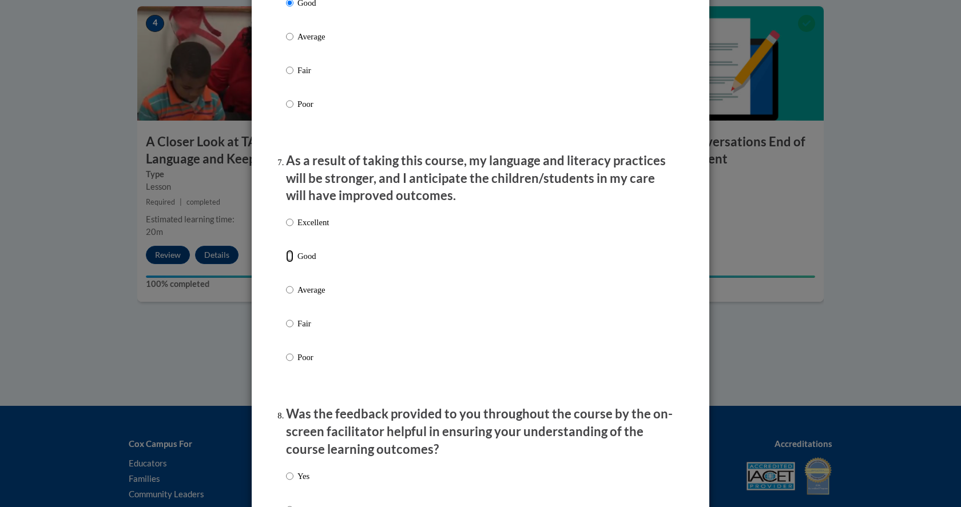
click at [286, 263] on input "Good" at bounding box center [289, 256] width 7 height 13
radio input "true"
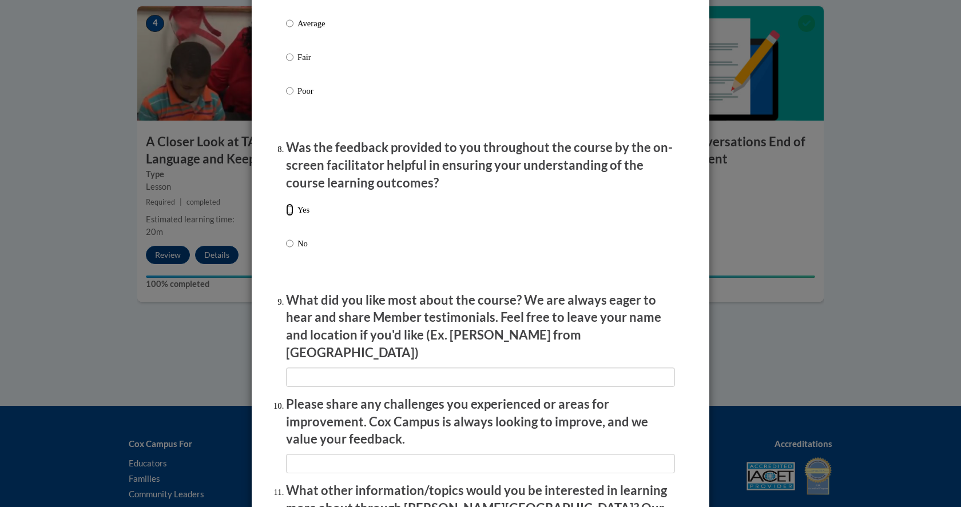
click at [286, 216] on input "Yes" at bounding box center [289, 210] width 7 height 13
radio input "true"
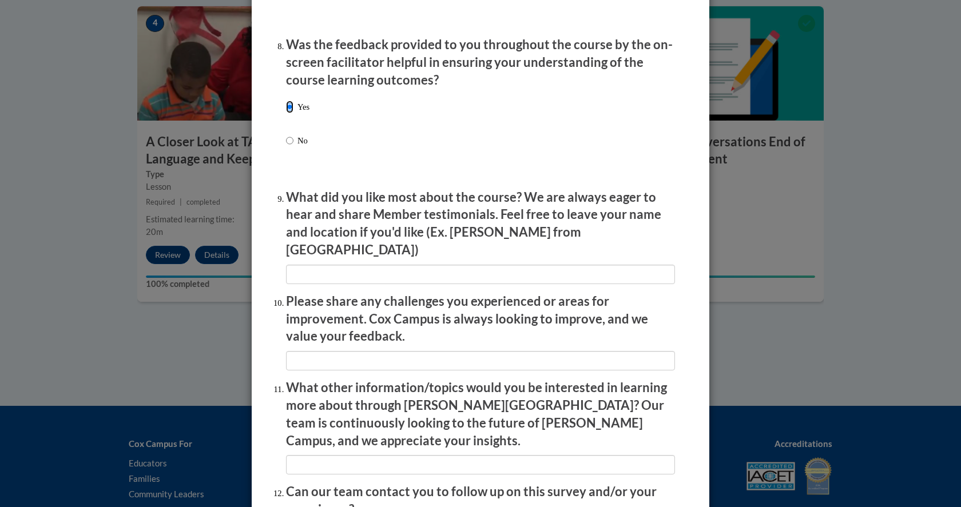
scroll to position [1869, 0]
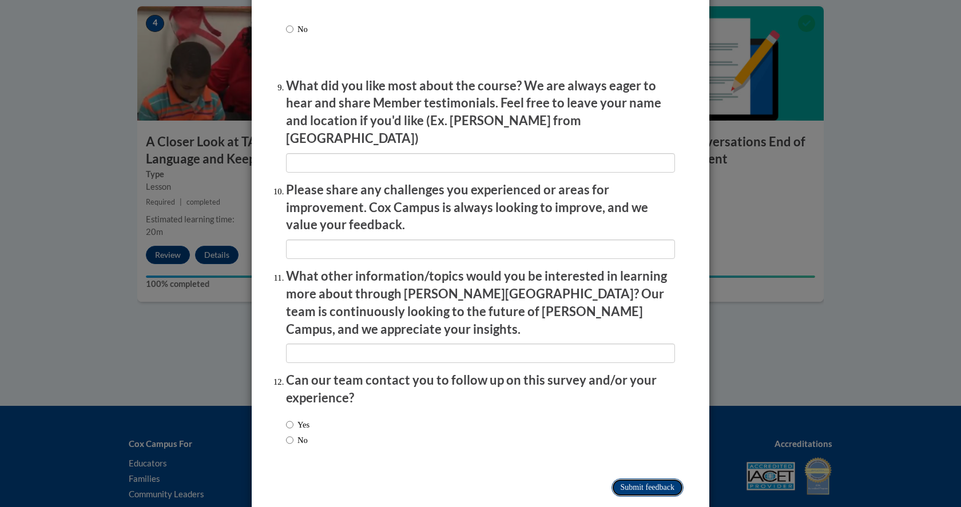
click at [635, 479] on input "Submit feedback" at bounding box center [647, 488] width 72 height 18
